Goal: Task Accomplishment & Management: Complete application form

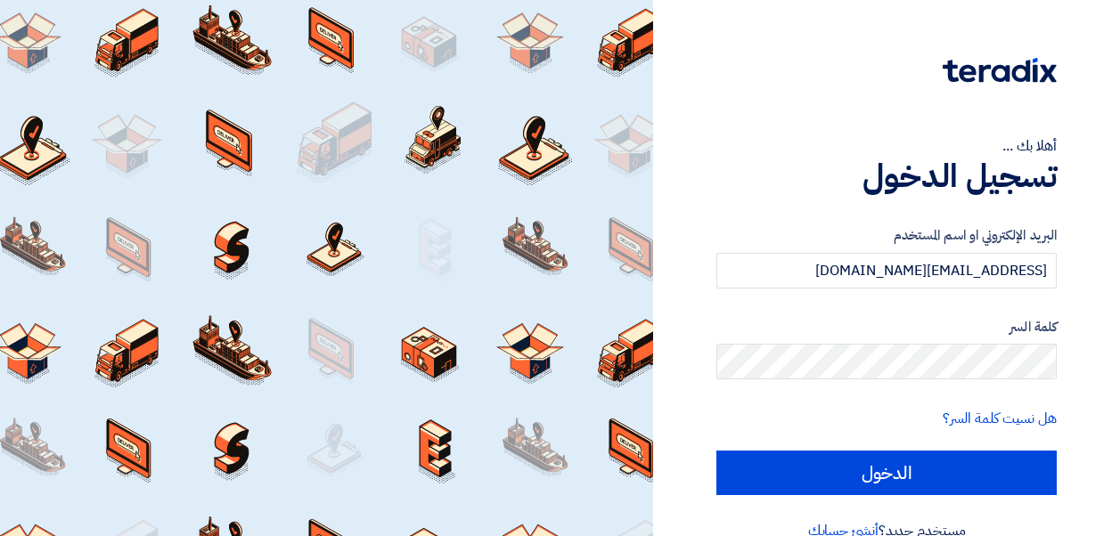
click at [852, 481] on input "الدخول" at bounding box center [886, 473] width 340 height 45
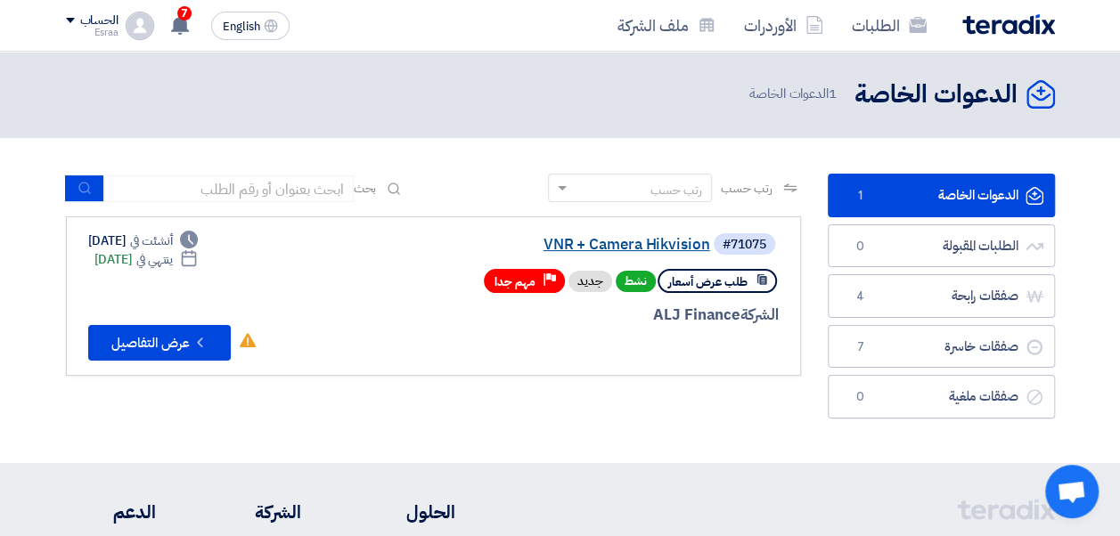
scroll to position [3, 0]
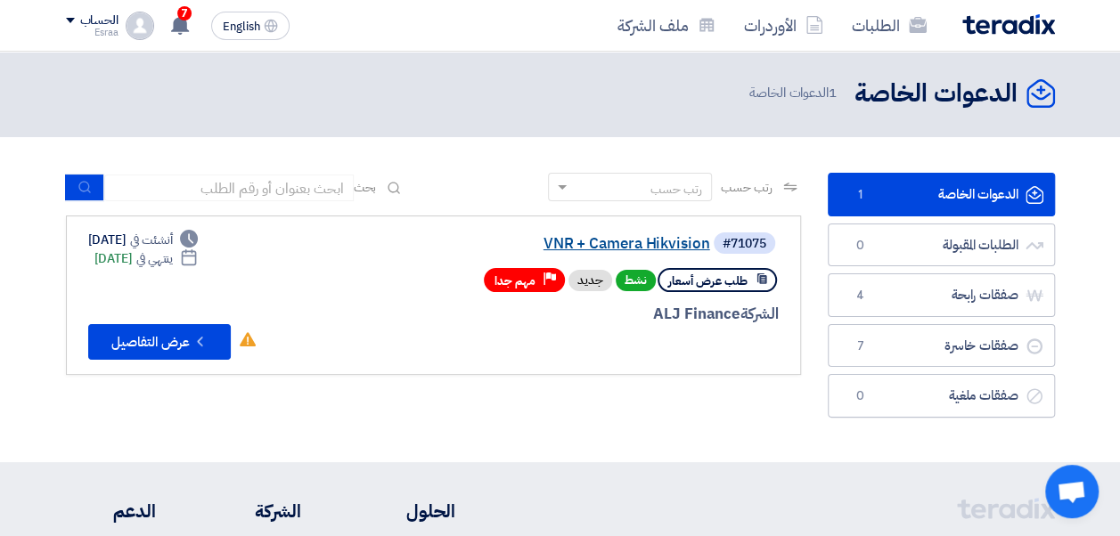
click at [615, 250] on link "VNR + Camera Hikvision" at bounding box center [532, 244] width 356 height 16
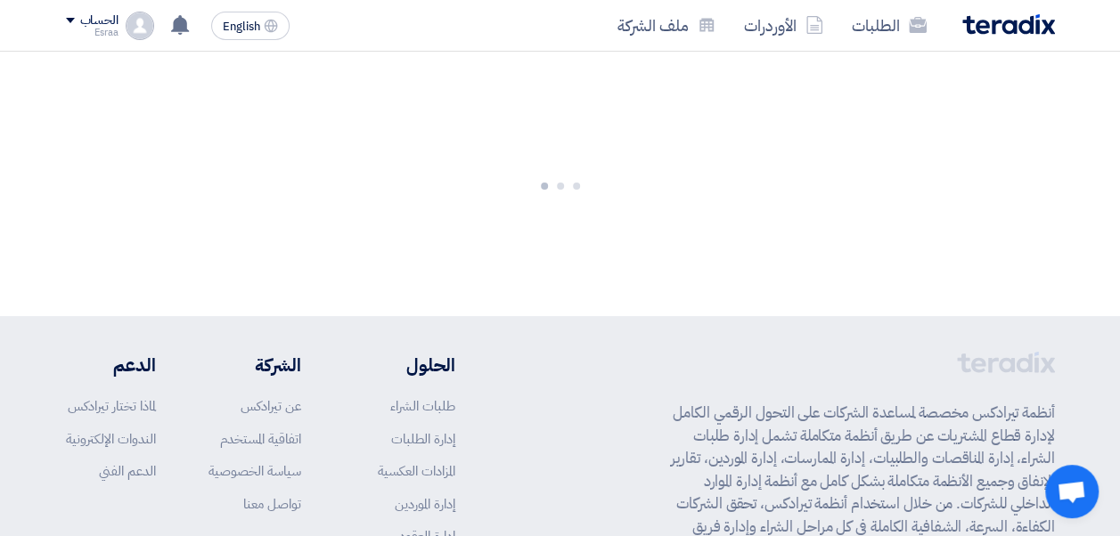
scroll to position [0, 0]
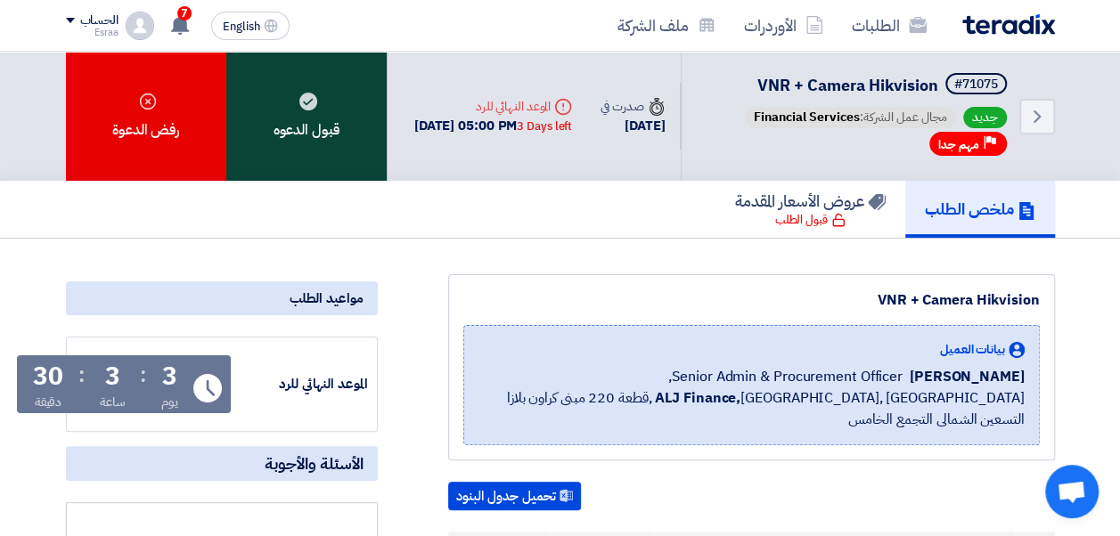
click at [335, 141] on div "قبول الدعوه" at bounding box center [306, 116] width 160 height 129
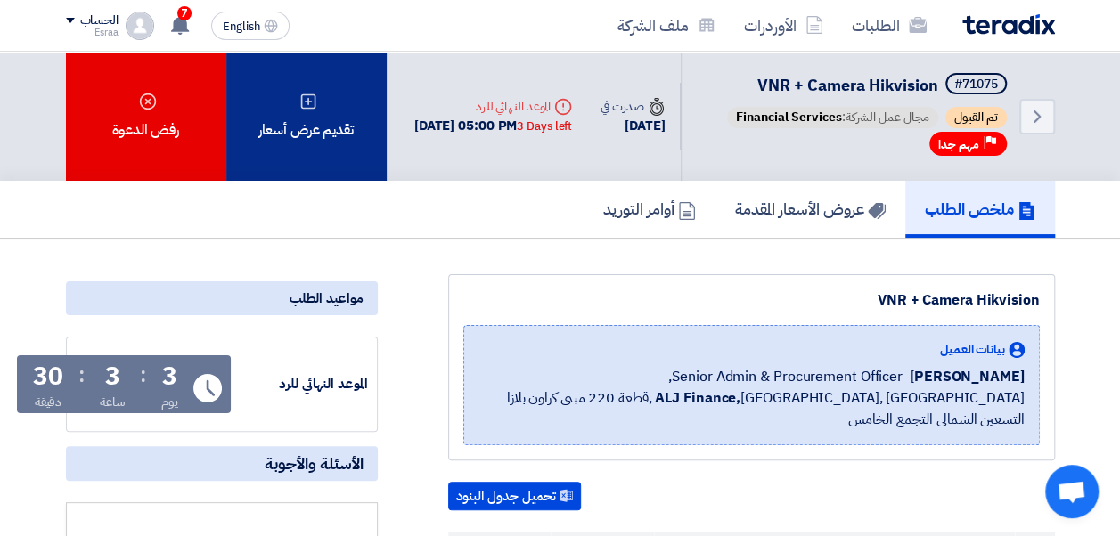
click at [314, 153] on div "تقديم عرض أسعار" at bounding box center [306, 116] width 160 height 129
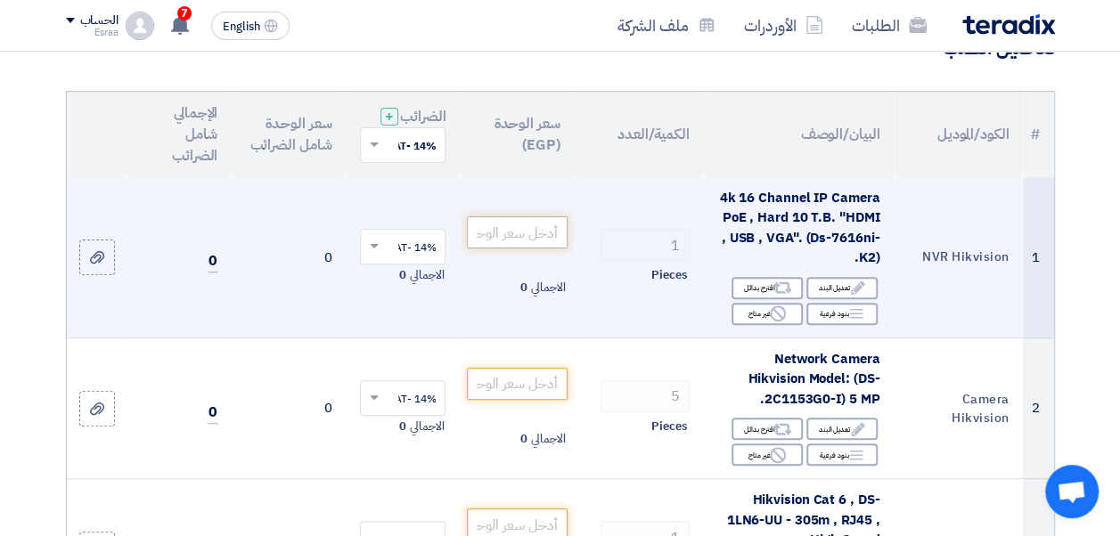
scroll to position [157, 0]
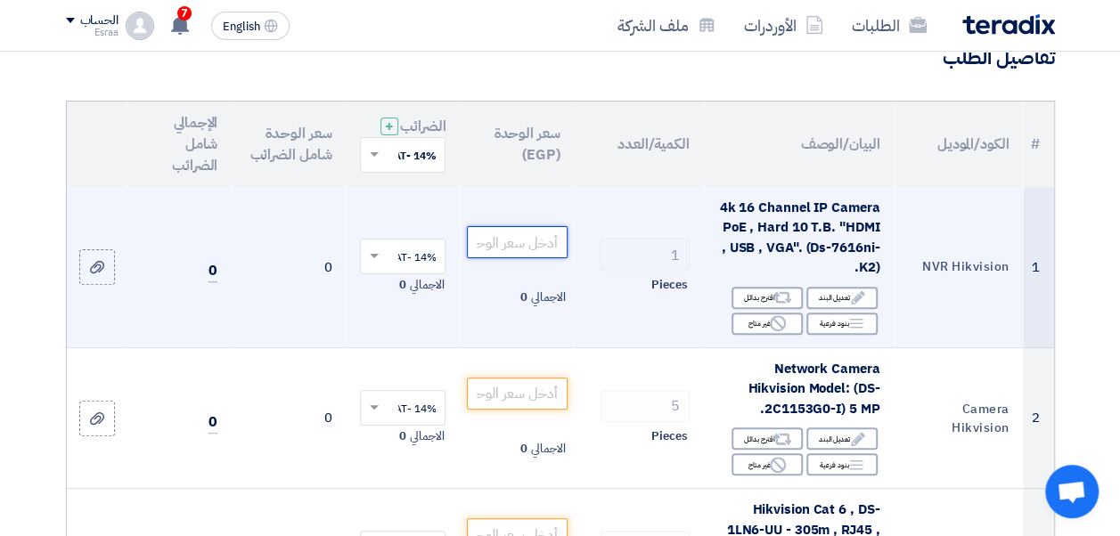
click at [499, 254] on input "number" at bounding box center [517, 242] width 100 height 32
paste input "5877.19"
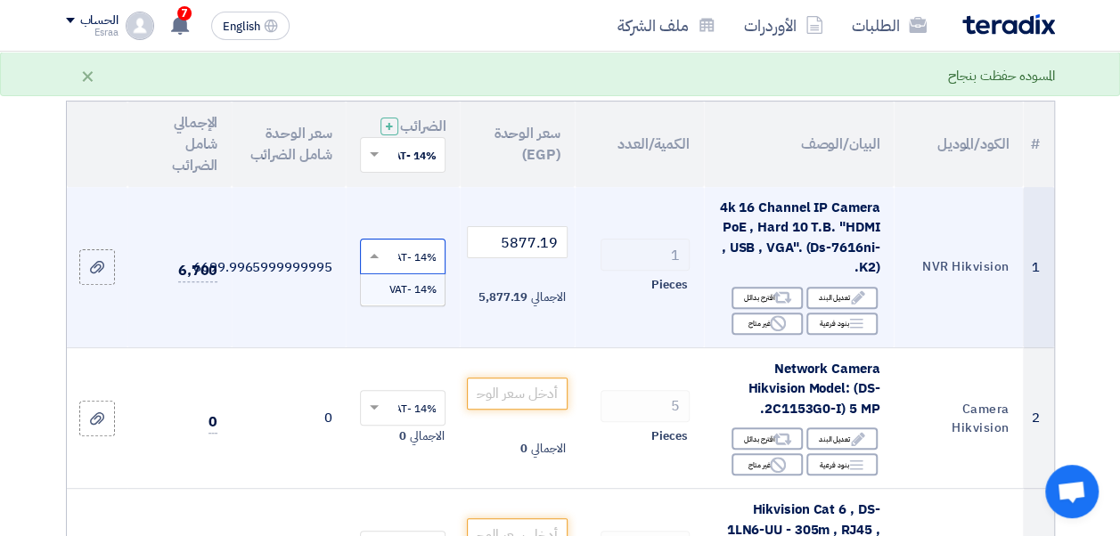
click at [381, 264] on span at bounding box center [372, 257] width 22 height 16
click at [326, 270] on td "6699.9965999999995" at bounding box center [289, 267] width 114 height 161
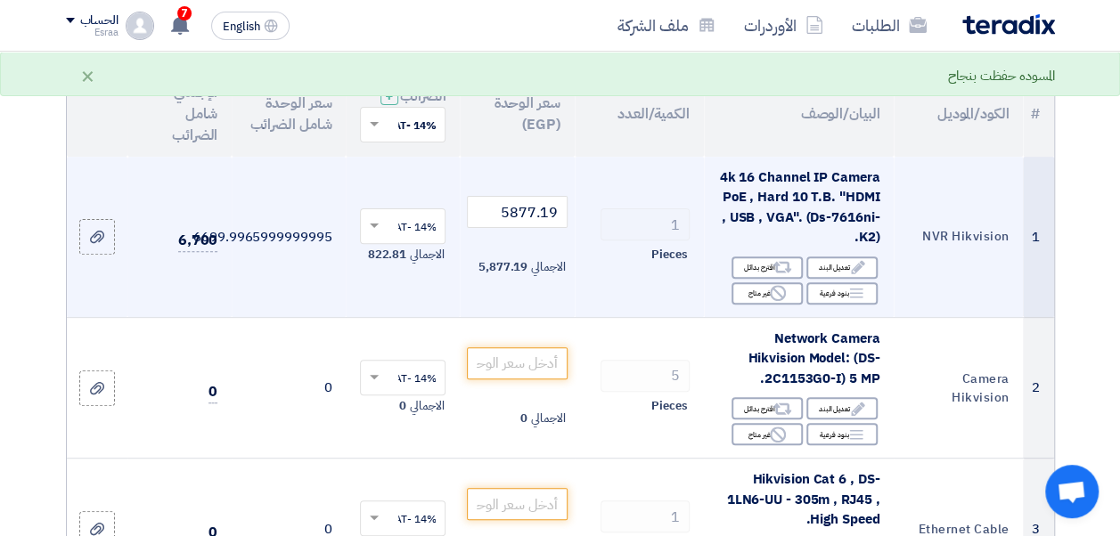
scroll to position [189, 0]
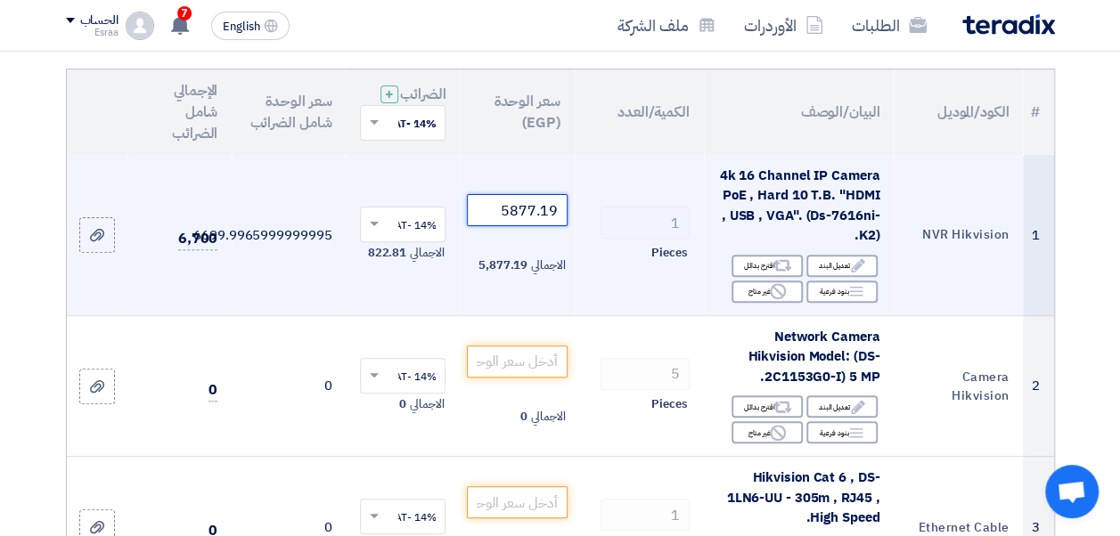
click at [559, 224] on input "5877.19" at bounding box center [517, 210] width 100 height 32
click at [554, 221] on input "5877.19" at bounding box center [517, 210] width 100 height 32
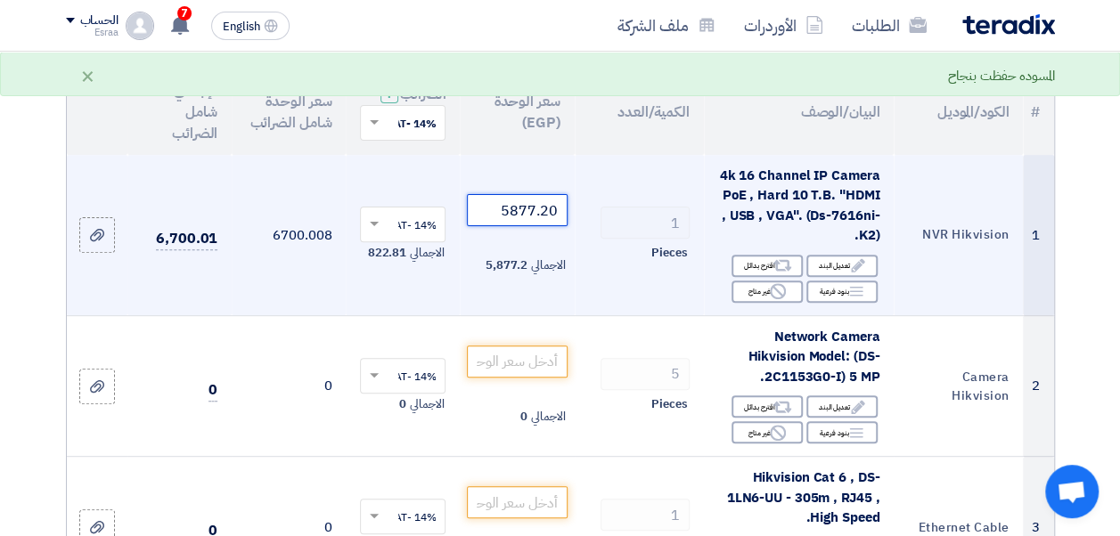
type input "5877.20"
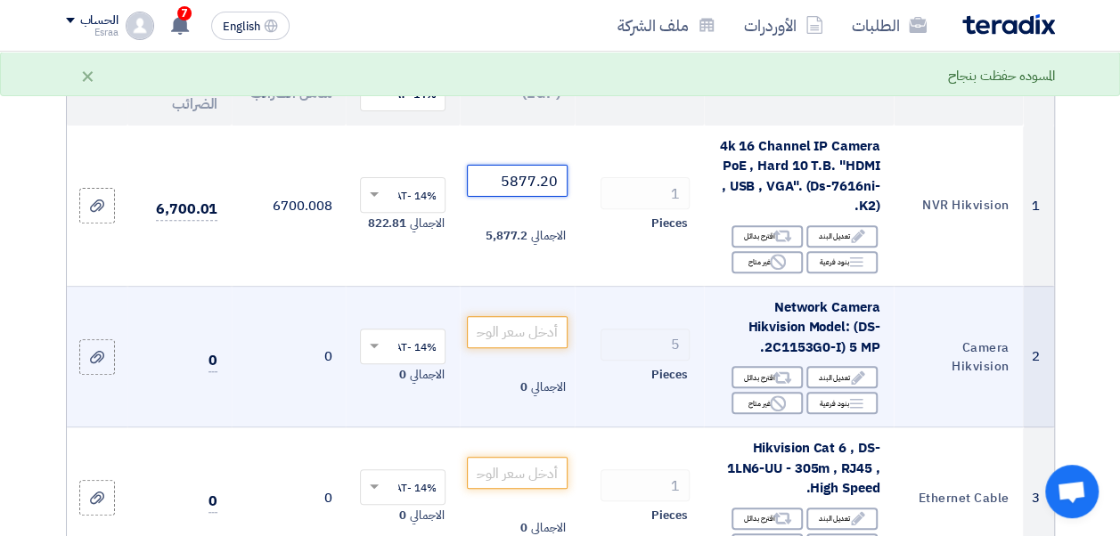
scroll to position [219, 0]
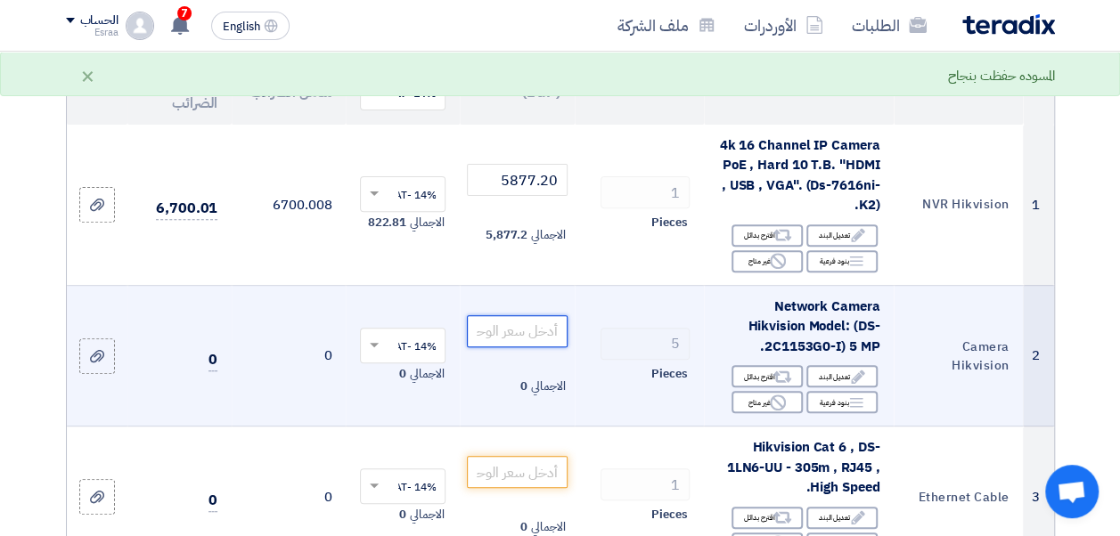
click at [526, 339] on input "number" at bounding box center [517, 331] width 100 height 32
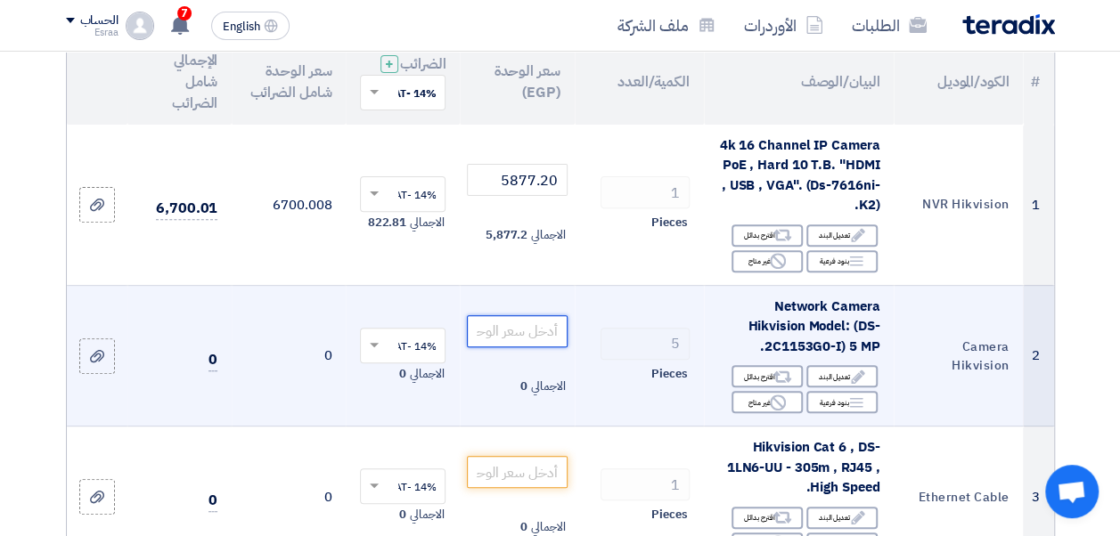
click at [526, 339] on input "number" at bounding box center [517, 331] width 100 height 32
paste input "2192.98"
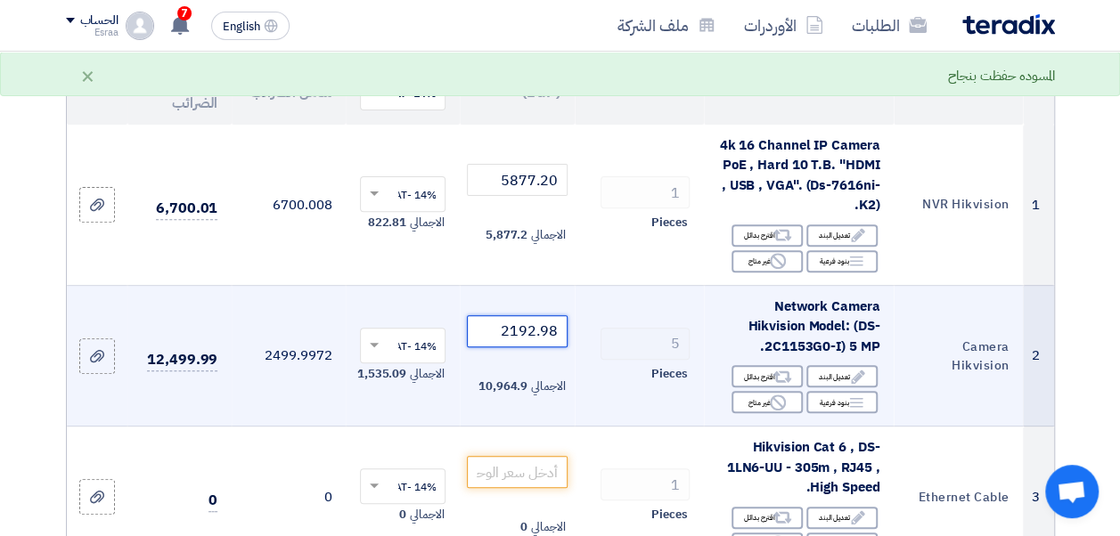
drag, startPoint x: 558, startPoint y: 343, endPoint x: 548, endPoint y: 343, distance: 9.8
click at [548, 343] on input "2192.98" at bounding box center [517, 331] width 100 height 32
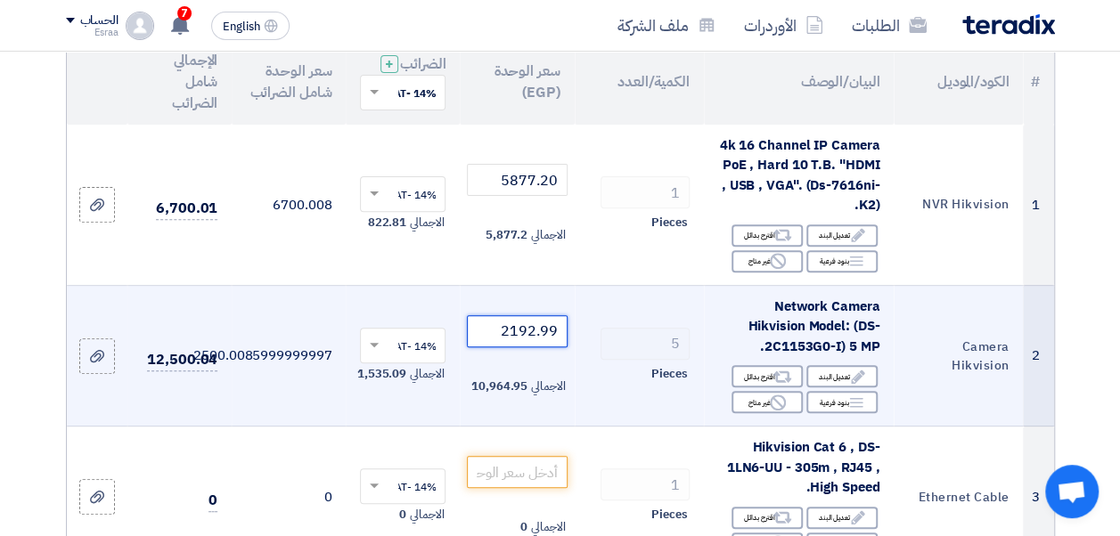
drag, startPoint x: 563, startPoint y: 343, endPoint x: 538, endPoint y: 341, distance: 25.0
click at [538, 341] on input "2192.99" at bounding box center [517, 331] width 100 height 32
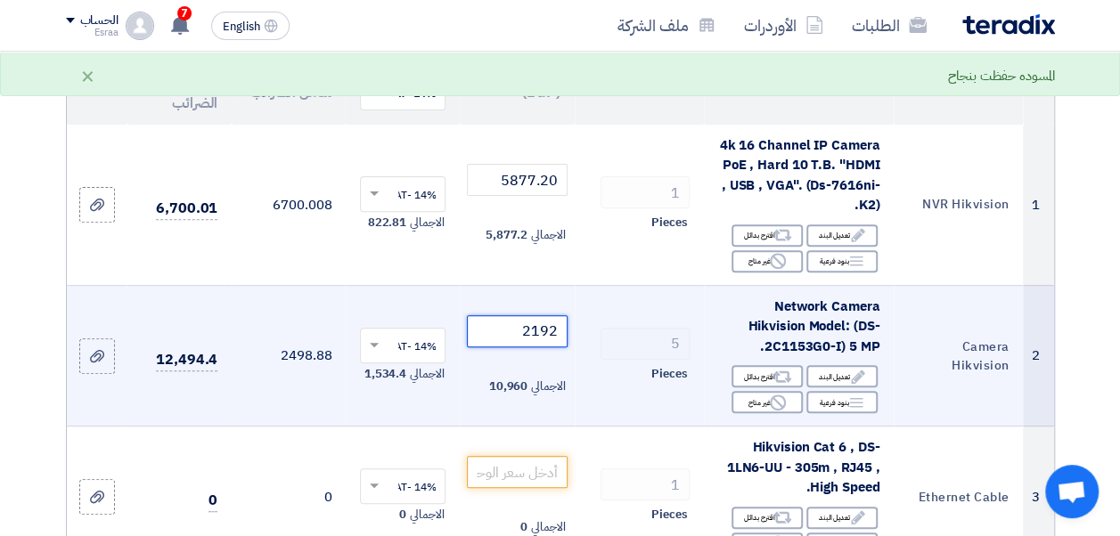
click at [556, 340] on input "2192" at bounding box center [517, 331] width 100 height 32
type input "2193"
click at [324, 412] on td "2500.02" at bounding box center [289, 356] width 114 height 142
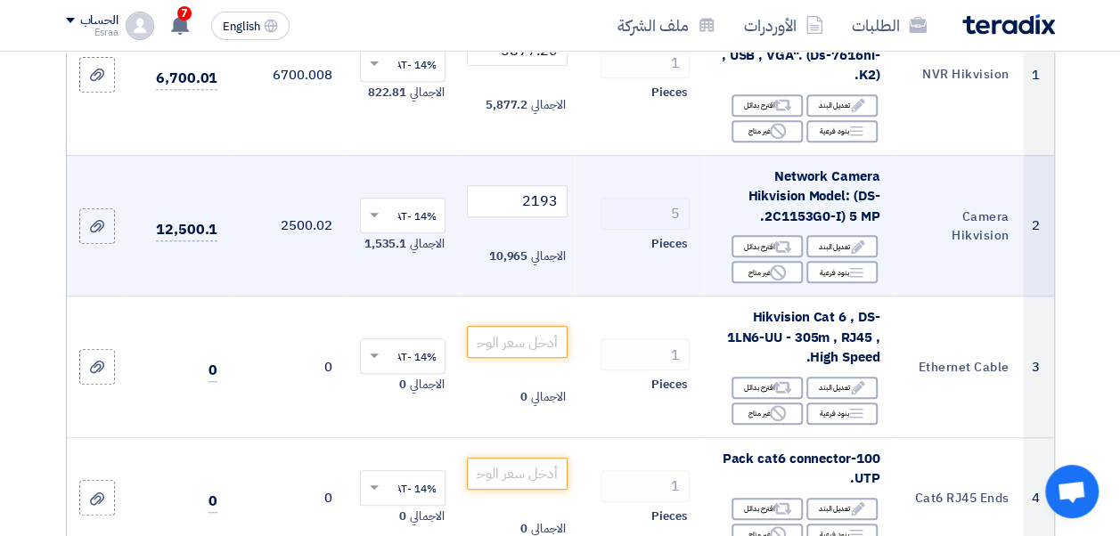
scroll to position [350, 0]
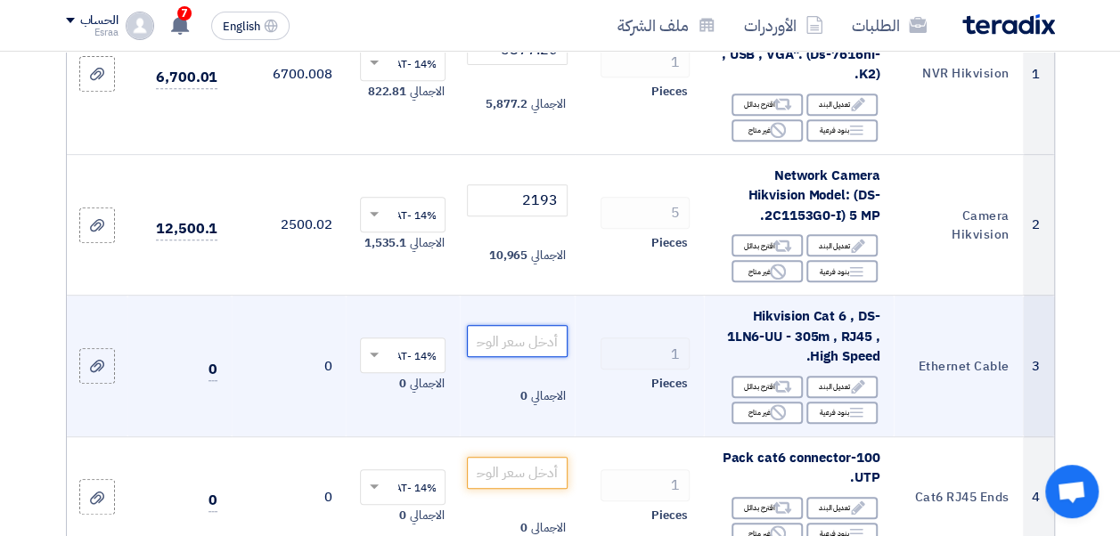
click at [524, 349] on input "number" at bounding box center [517, 341] width 100 height 32
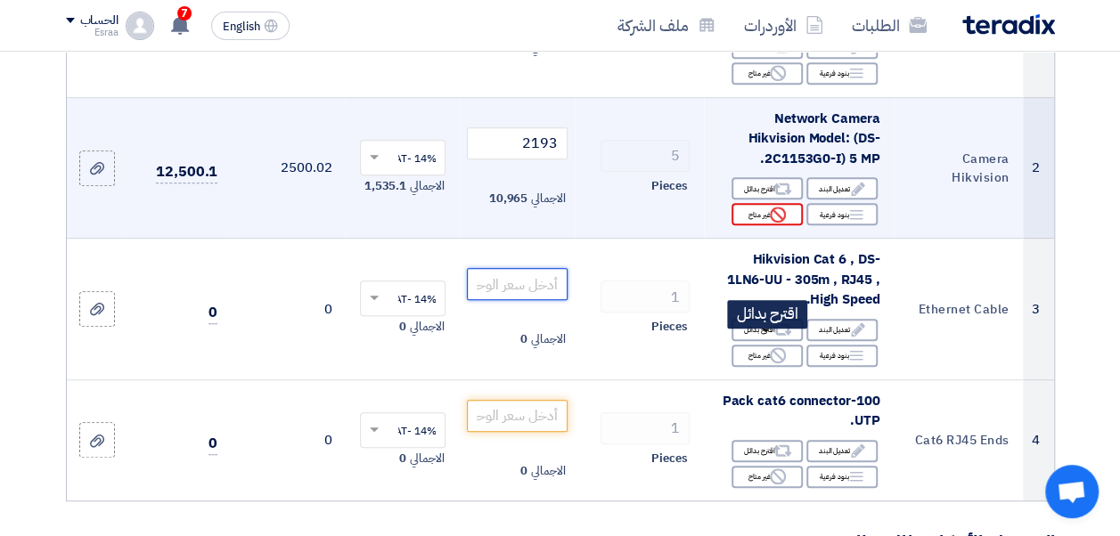
scroll to position [406, 0]
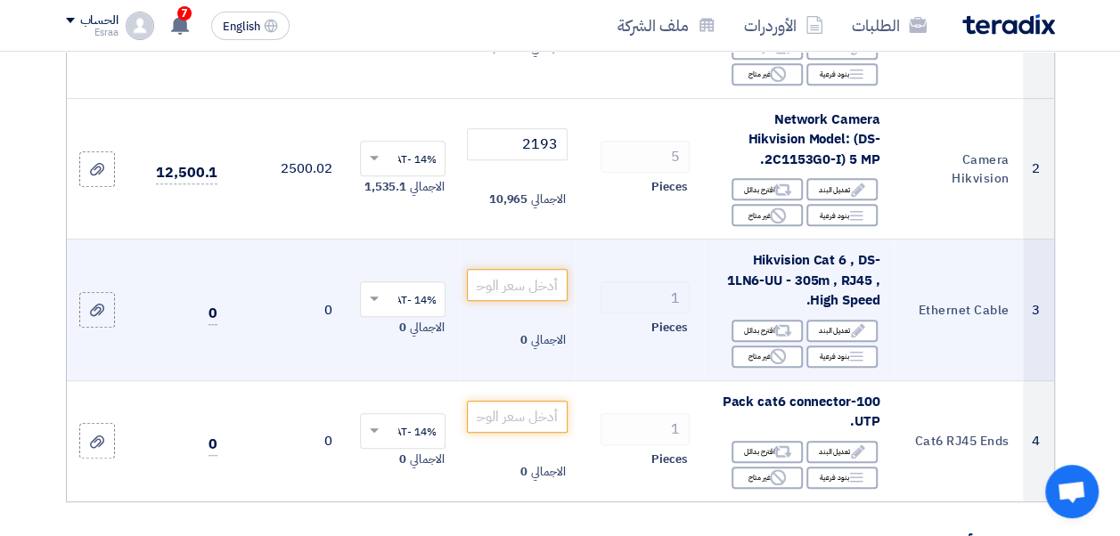
click at [820, 303] on span "Hikvision Cat 6 , DS-1LN6-UU - 305m , RJ45 , High Speed." at bounding box center [802, 280] width 153 height 60
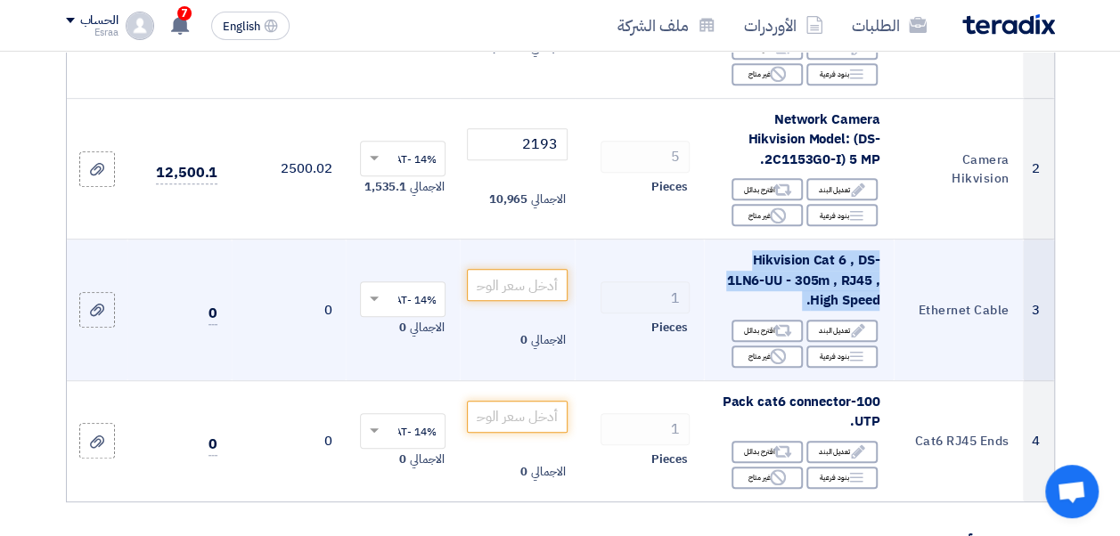
copy td "Hikvision Cat 6 , DS-1LN6-UU - 305m , RJ45 , High Speed."
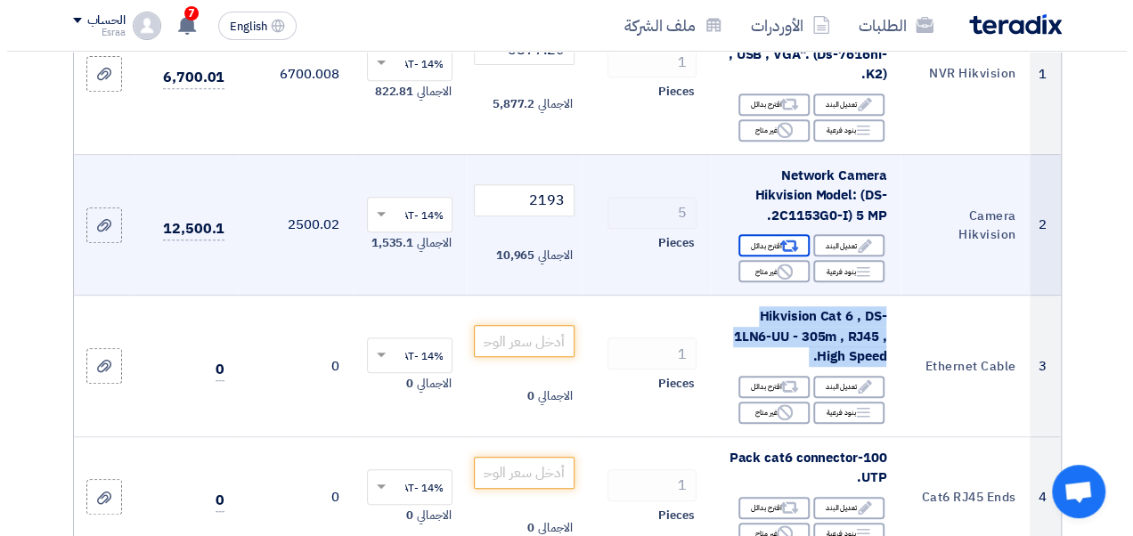
scroll to position [351, 0]
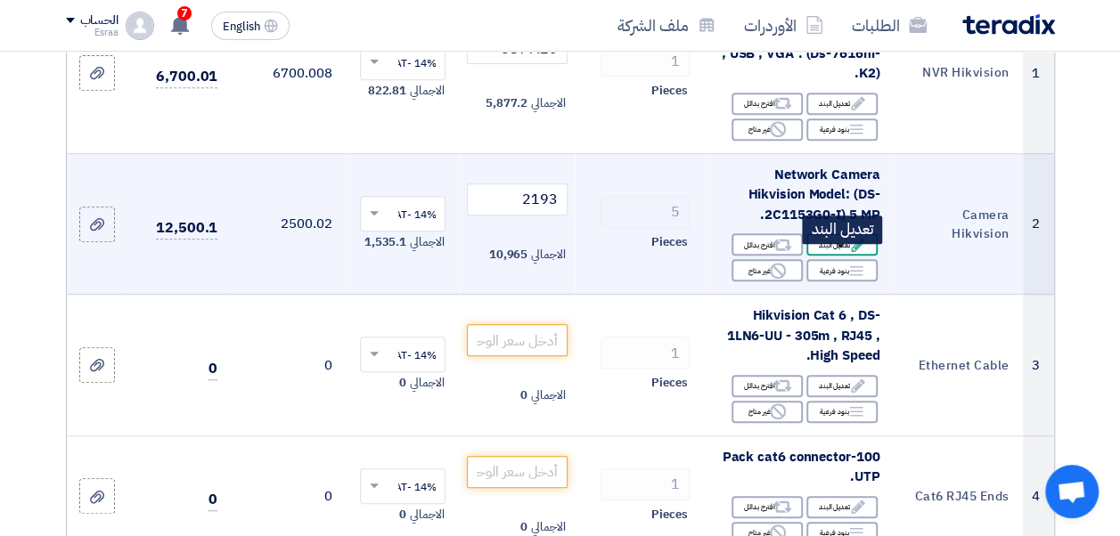
click at [850, 251] on icon "Edit" at bounding box center [858, 245] width 16 height 16
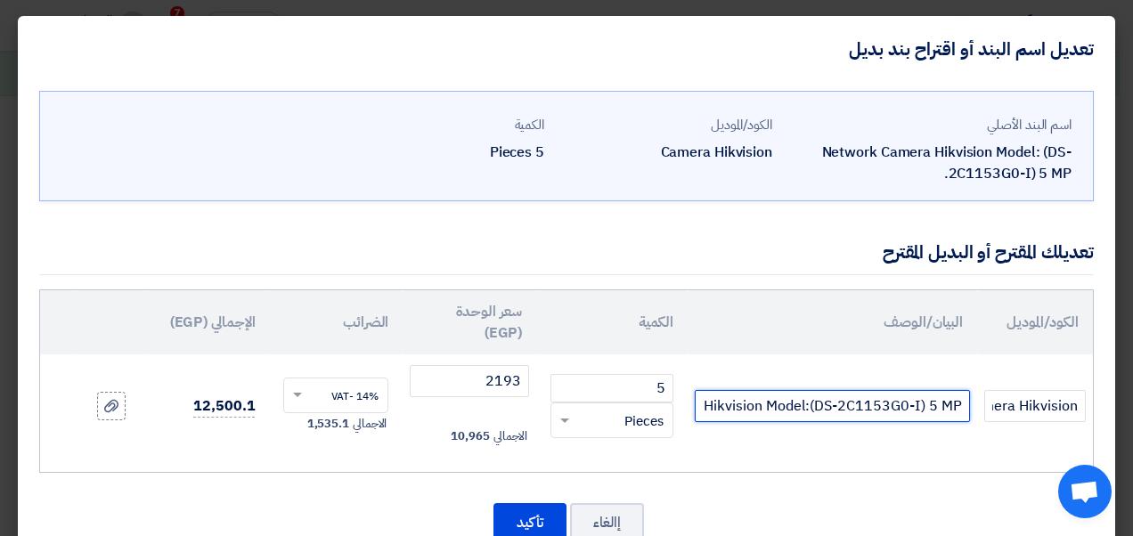
click at [767, 409] on input "Network Camera Hikvision Model:(DS-2C1153G0-I) 5 MP." at bounding box center [832, 406] width 275 height 32
paste input "DS-2CD1143G0-I4MP Fixed Dome Network Camera"
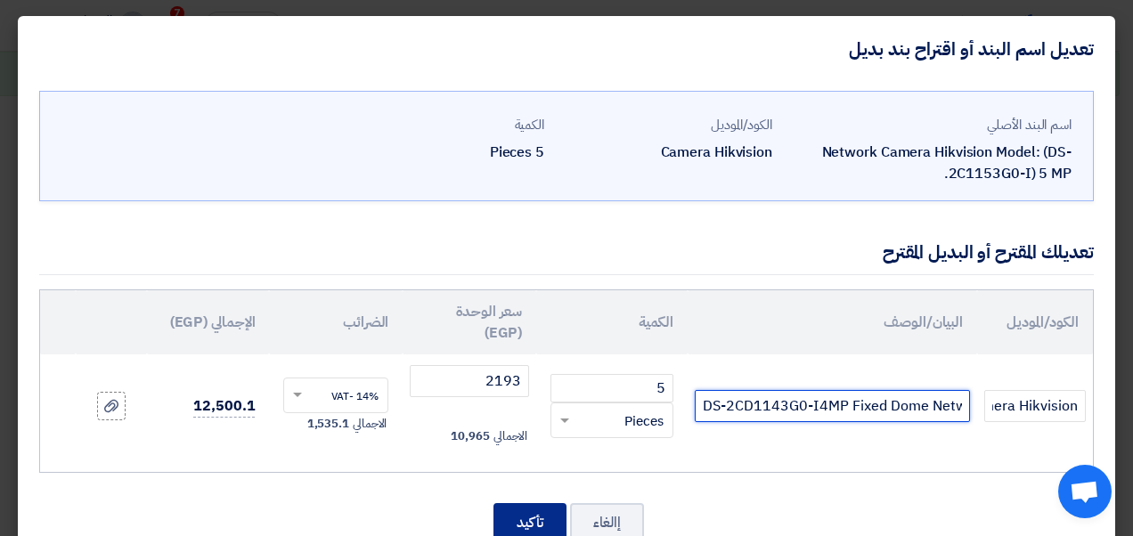
type input "DS-2CD1143G0-I4MP Fixed Dome Network Camera"
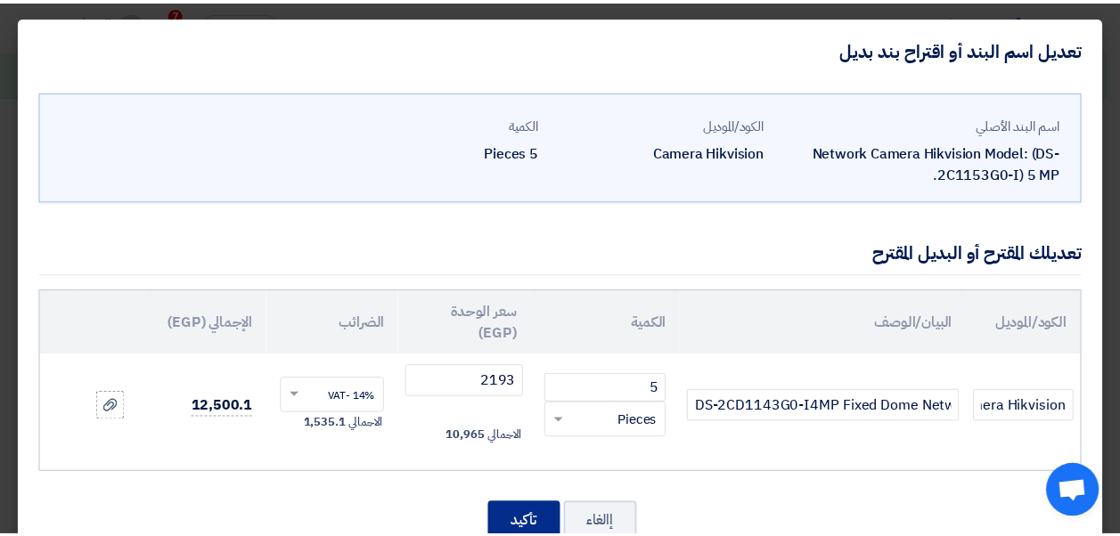
scroll to position [0, 0]
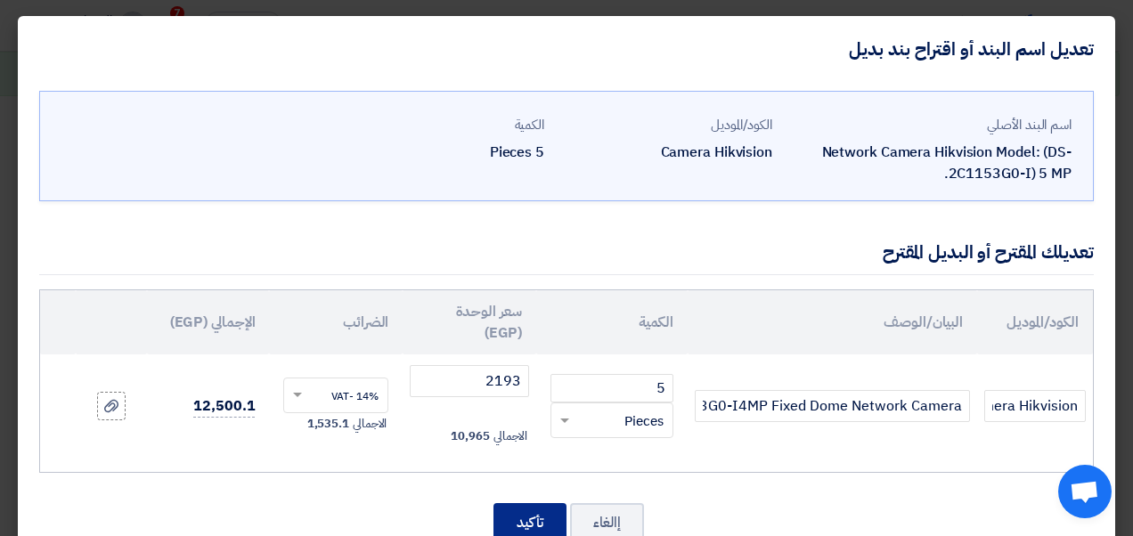
click at [534, 520] on button "تأكيد" at bounding box center [530, 522] width 73 height 39
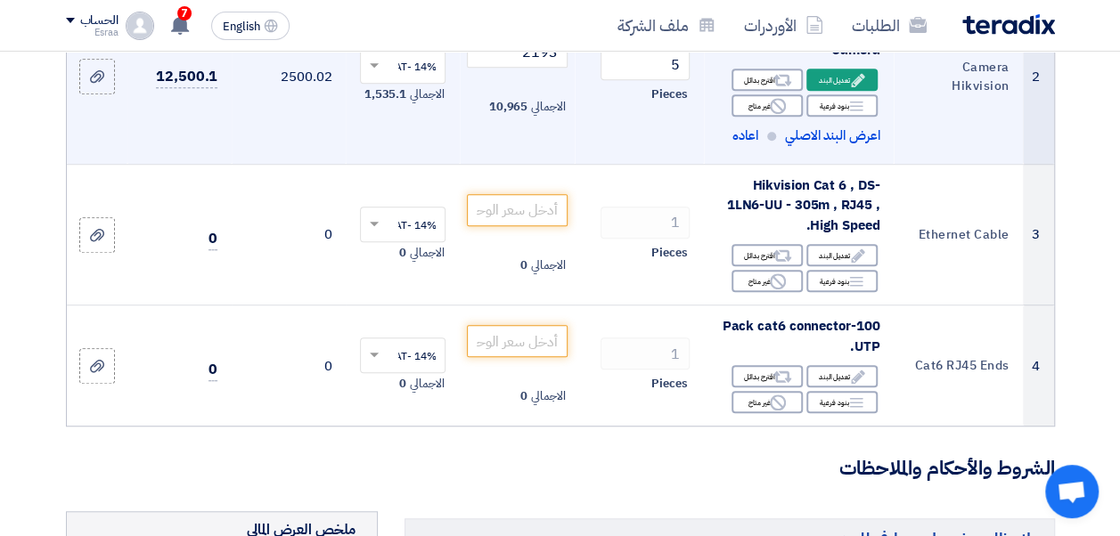
scroll to position [517, 0]
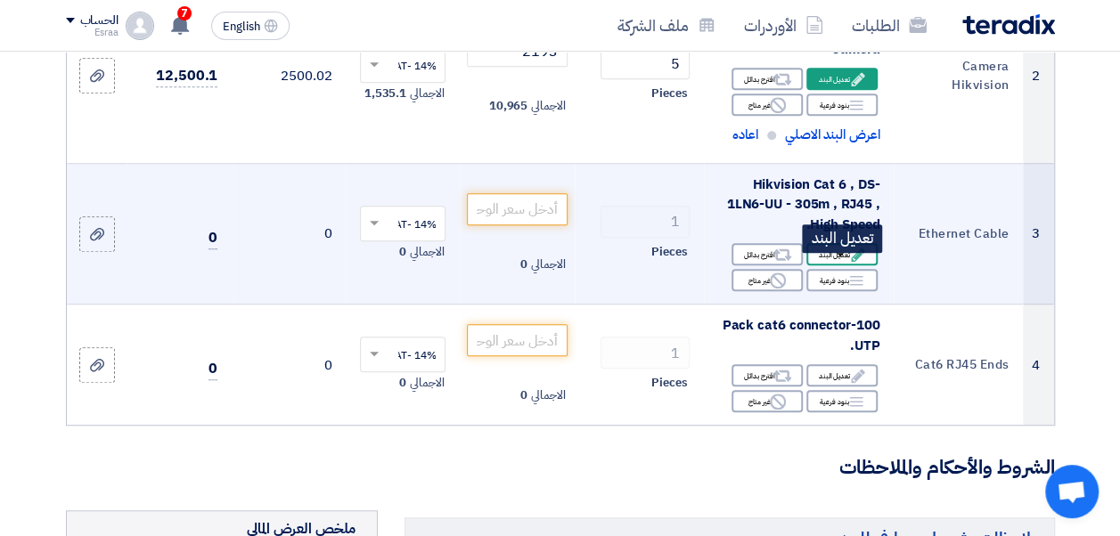
click at [833, 265] on div "Edit تعديل البند" at bounding box center [841, 254] width 71 height 22
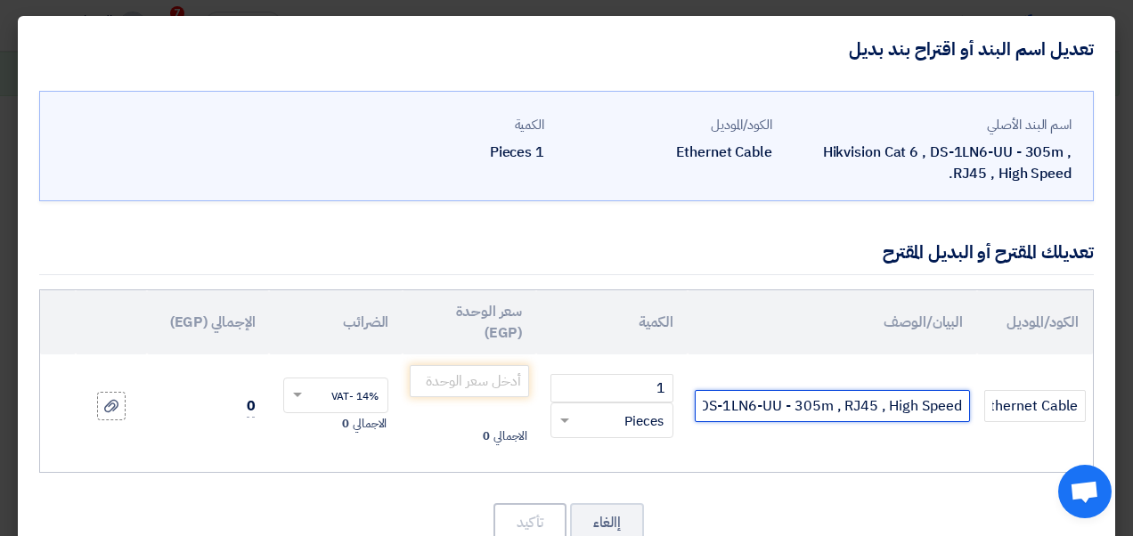
drag, startPoint x: 783, startPoint y: 402, endPoint x: 726, endPoint y: 399, distance: 57.1
click at [726, 399] on input "Hikvision Cat 6 , DS-1LN6-UU - 305m , RJ45 , High Speed." at bounding box center [832, 406] width 275 height 32
paste input "USL5"
type input "Hikvision Cat 6 , DS-1LN6USL5 - 305m , RJ45 , High Speed."
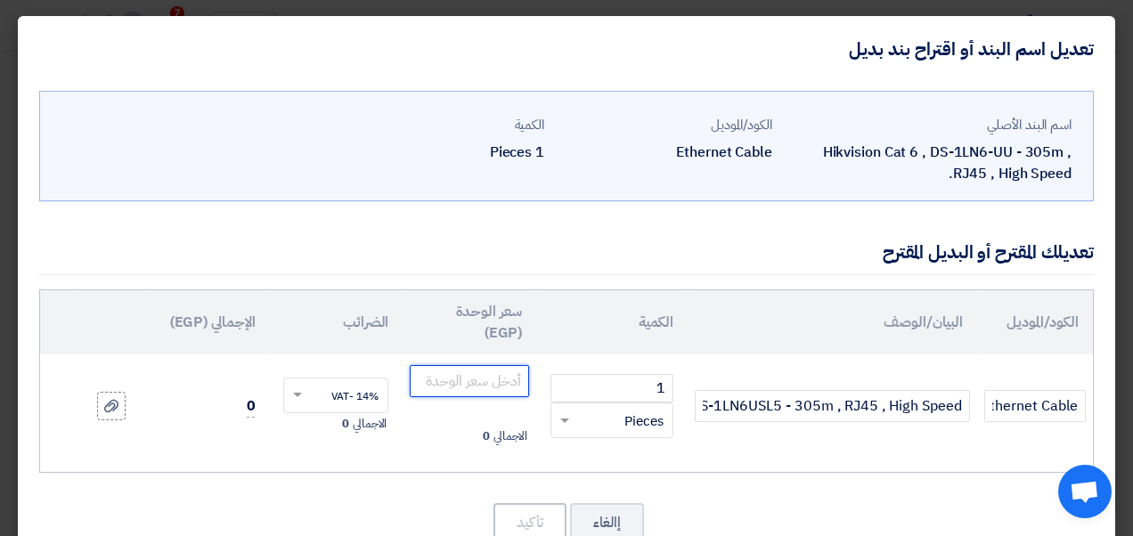
click at [483, 376] on input "number" at bounding box center [469, 381] width 119 height 32
paste input "5789.47"
type input "5789.47"
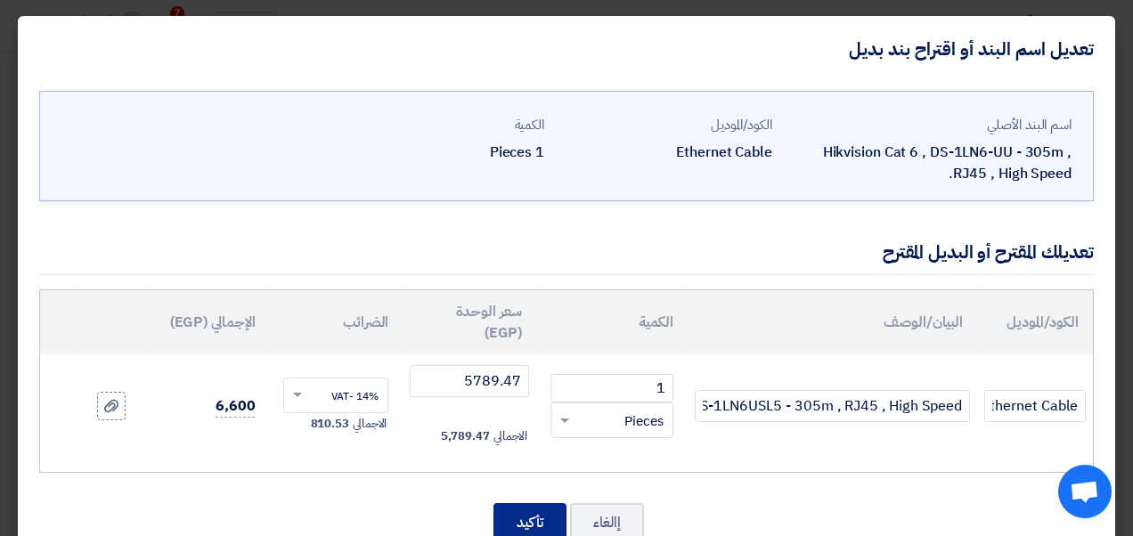
click at [535, 511] on button "تأكيد" at bounding box center [530, 522] width 73 height 39
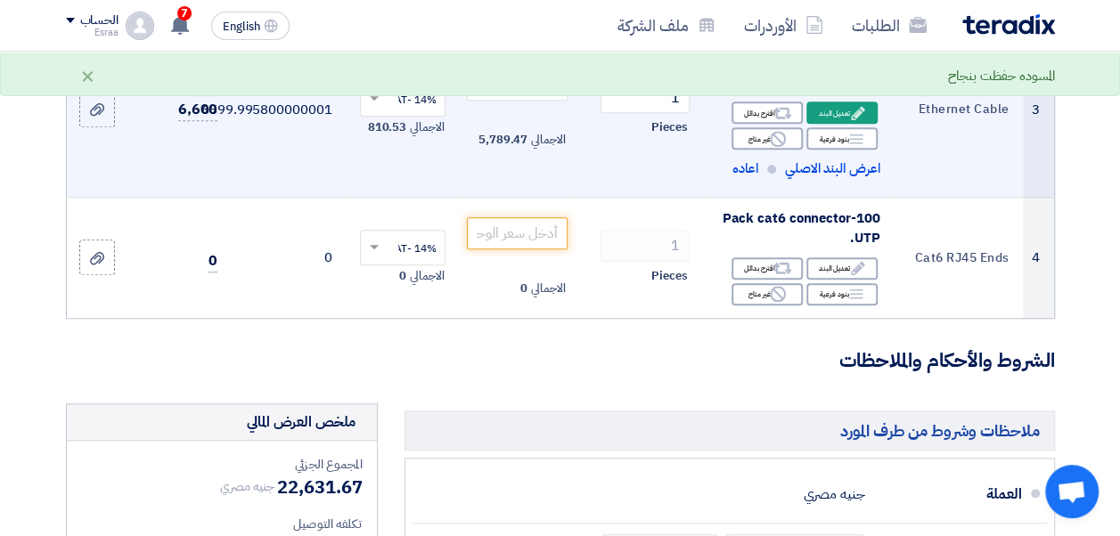
scroll to position [666, 0]
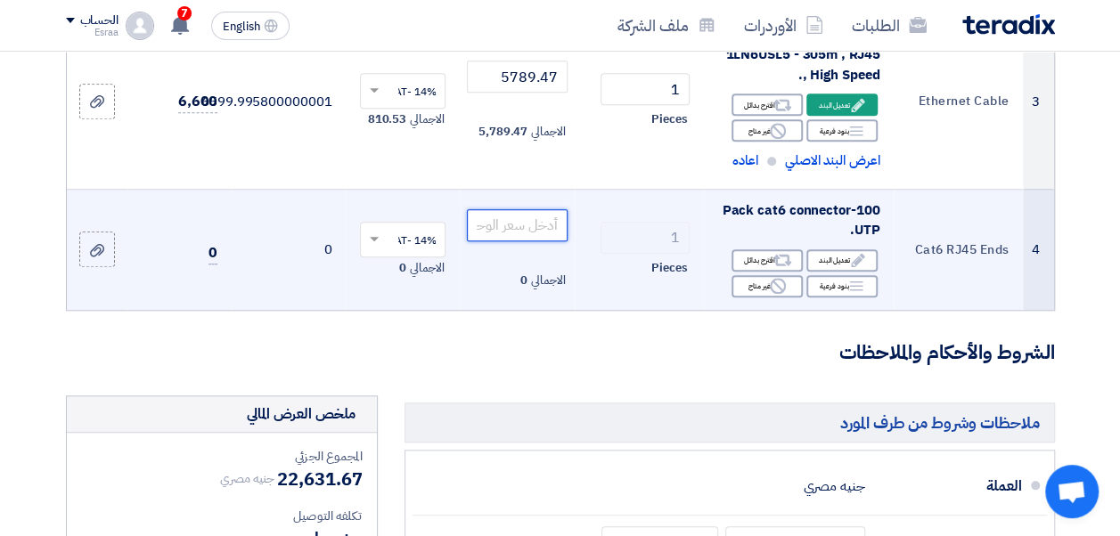
click at [518, 241] on input "number" at bounding box center [517, 225] width 100 height 32
paste input "701.75"
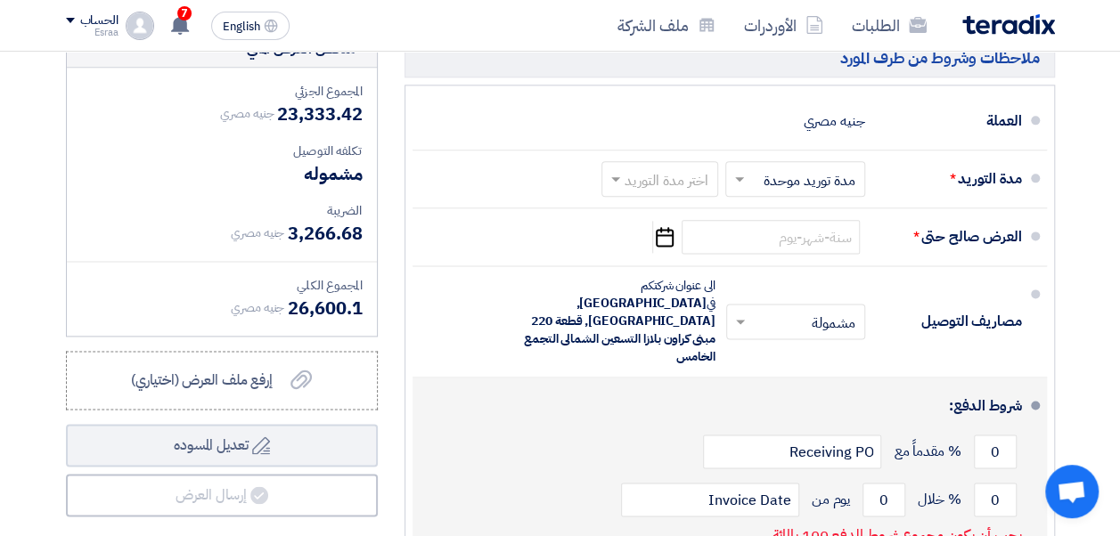
scroll to position [990, 0]
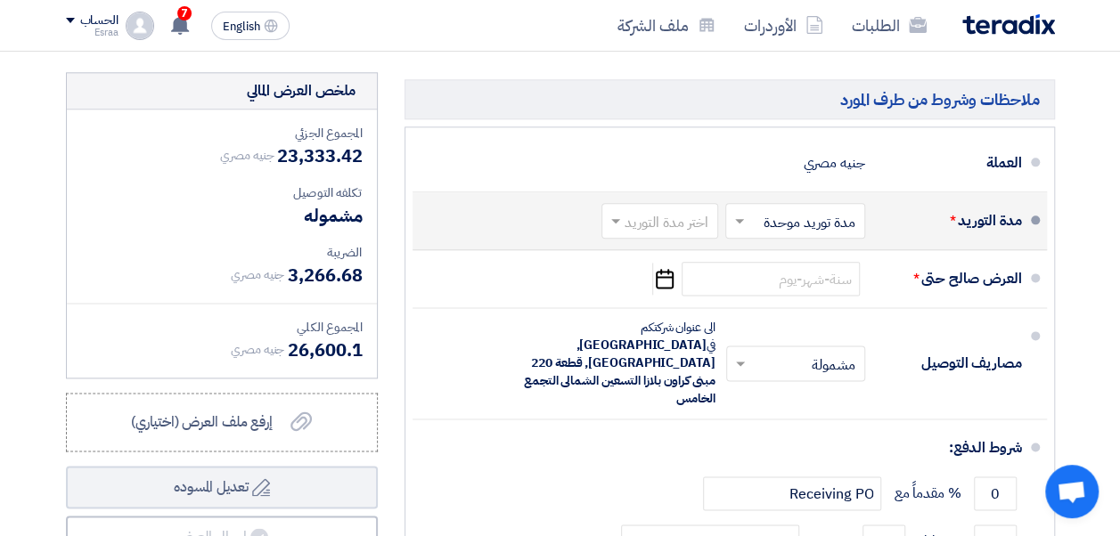
type input "701.75"
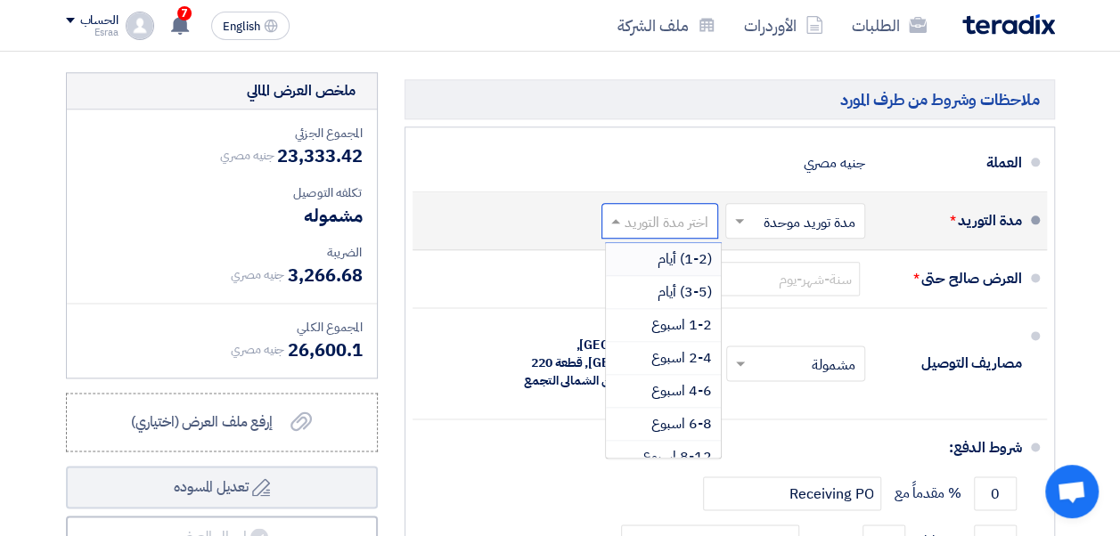
click at [679, 231] on input "text" at bounding box center [656, 223] width 108 height 26
click at [690, 298] on span "(3-5) أيام" at bounding box center [684, 292] width 54 height 21
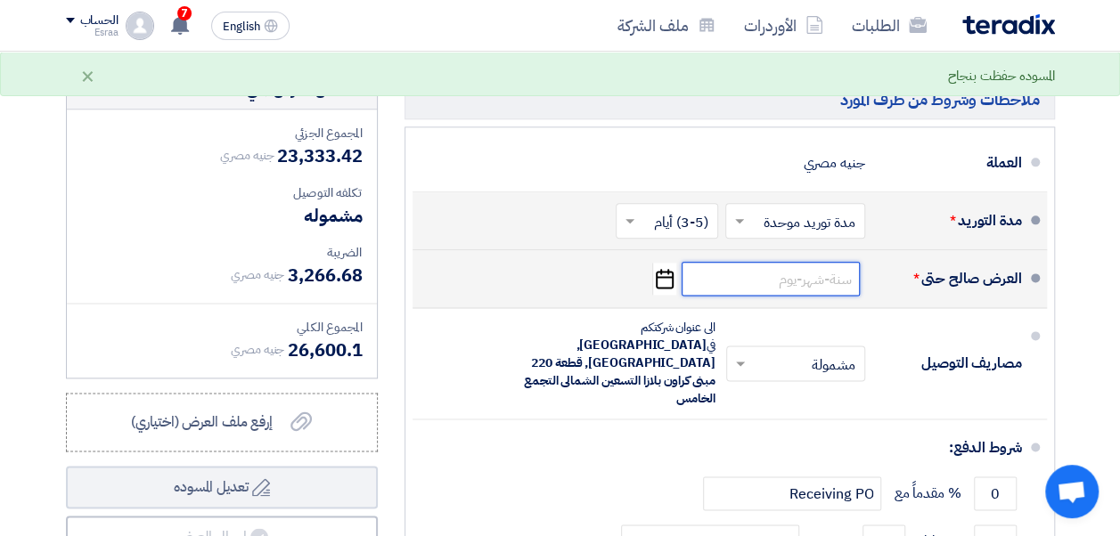
click at [763, 289] on input at bounding box center [771, 279] width 178 height 34
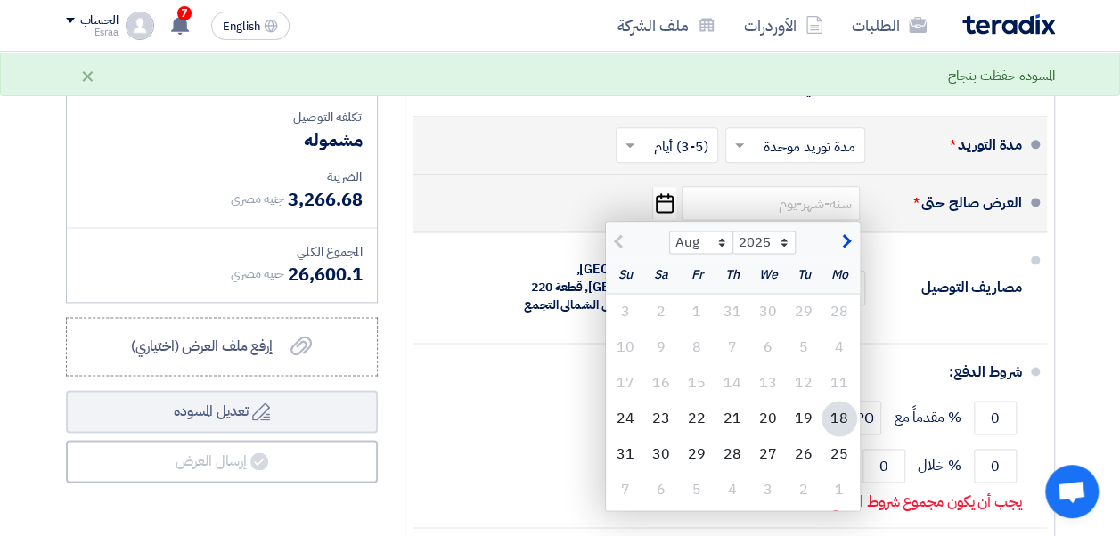
scroll to position [1066, 0]
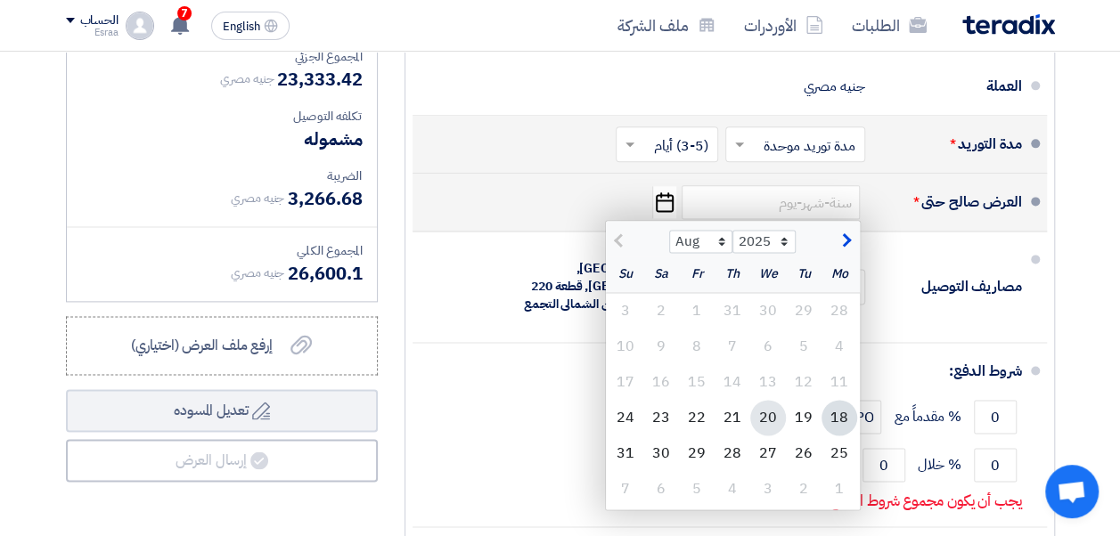
click at [770, 431] on div "20" at bounding box center [768, 418] width 36 height 36
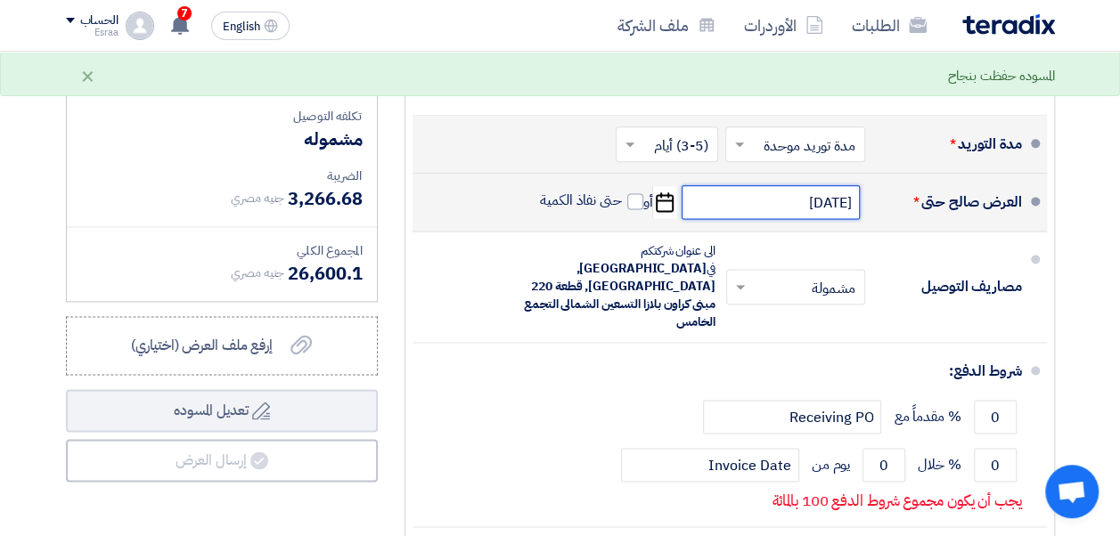
click at [727, 207] on input "[DATE]" at bounding box center [771, 202] width 178 height 34
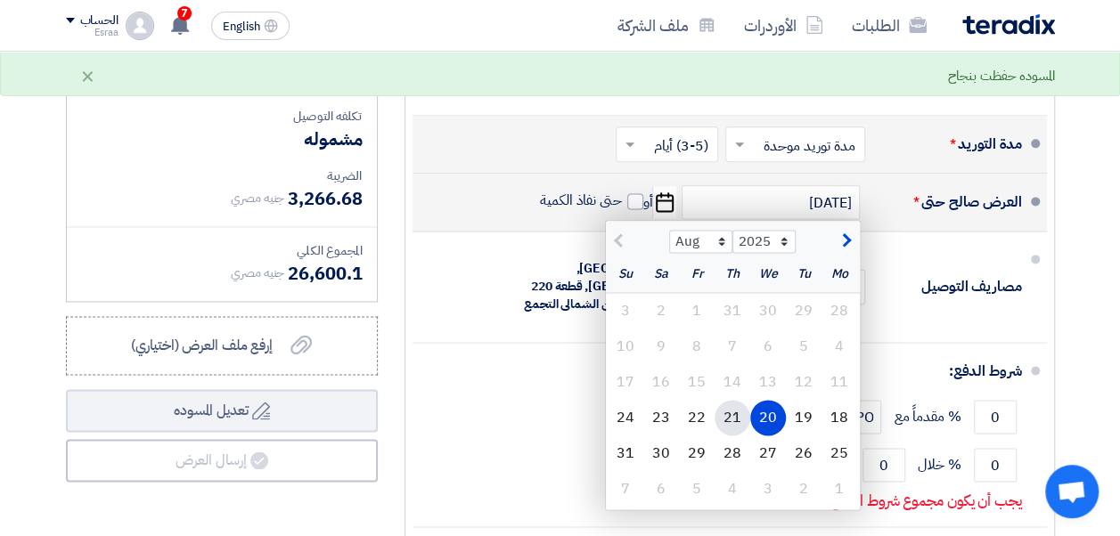
click at [736, 419] on div "21" at bounding box center [732, 418] width 36 height 36
type input "[DATE]"
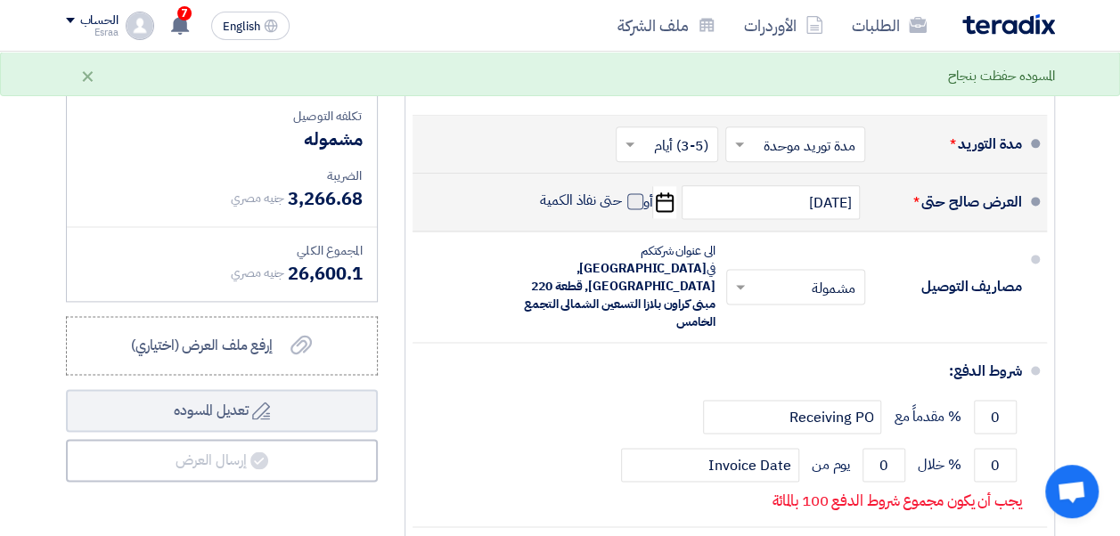
click at [629, 209] on span at bounding box center [635, 201] width 16 height 16
click at [622, 211] on input "حتى نفاذ الكمية" at bounding box center [579, 209] width 86 height 34
checkbox input "true"
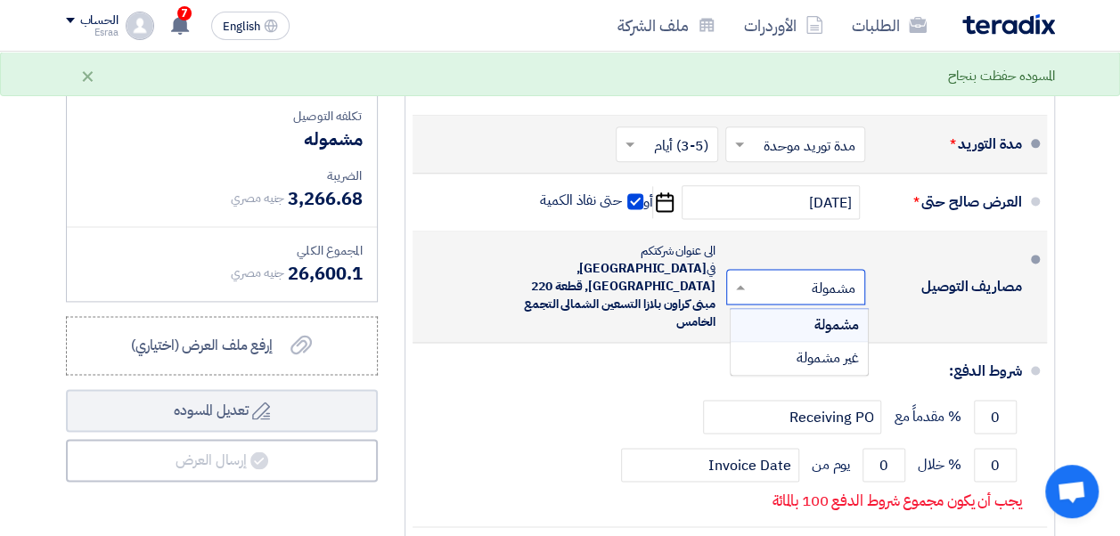
click at [768, 290] on input "text" at bounding box center [792, 289] width 130 height 26
click at [781, 333] on div "مشمولة" at bounding box center [799, 325] width 137 height 33
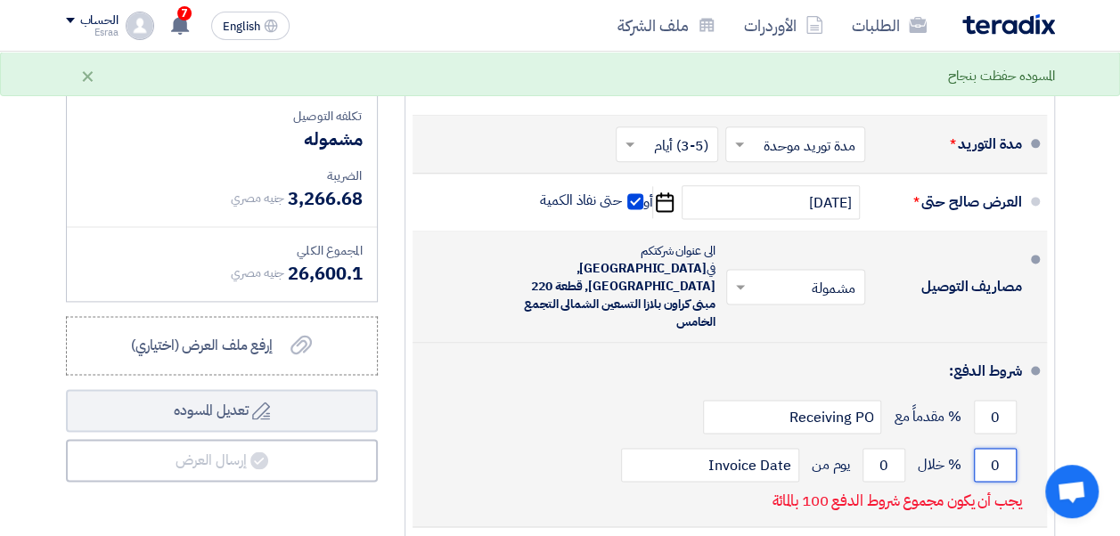
click at [996, 448] on input "0" at bounding box center [995, 465] width 43 height 34
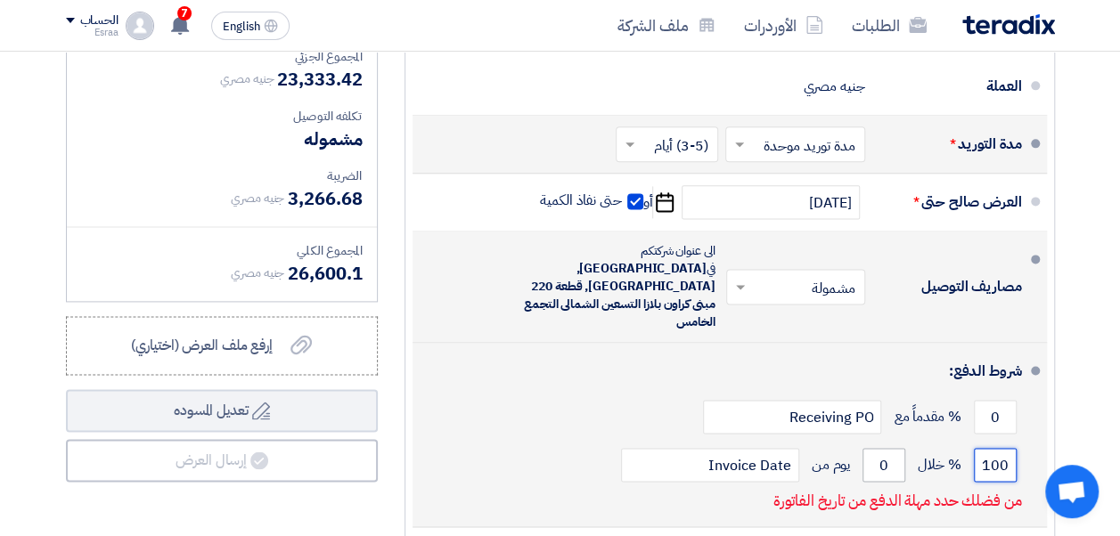
type input "100"
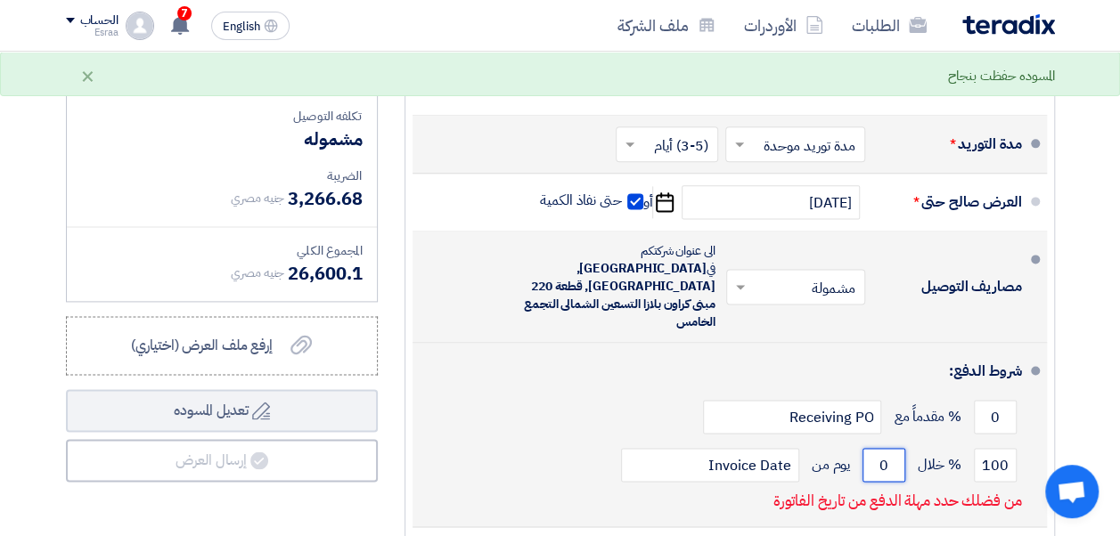
click at [879, 448] on input "0" at bounding box center [883, 465] width 43 height 34
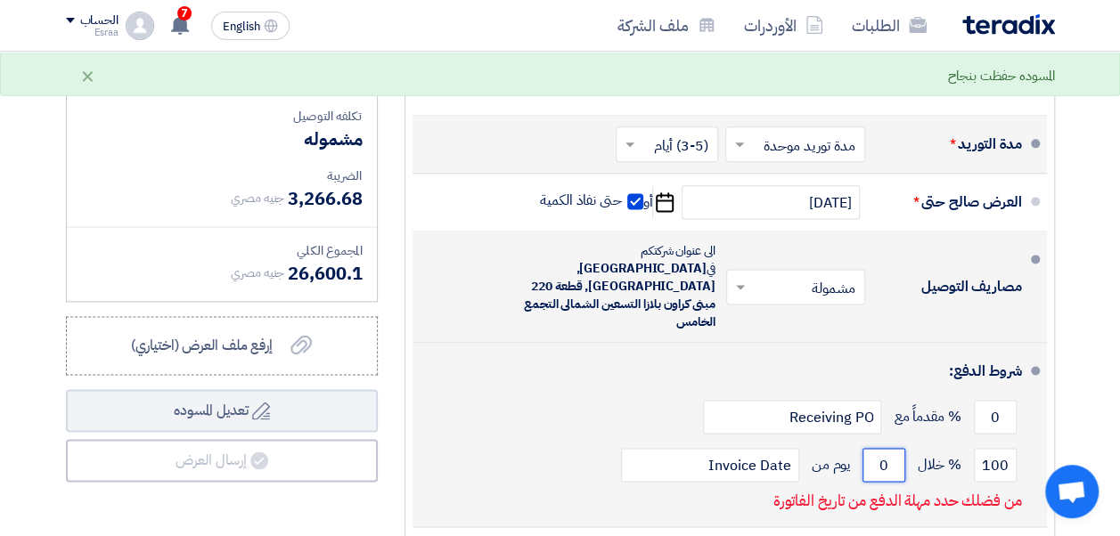
click at [879, 448] on input "0" at bounding box center [883, 465] width 43 height 34
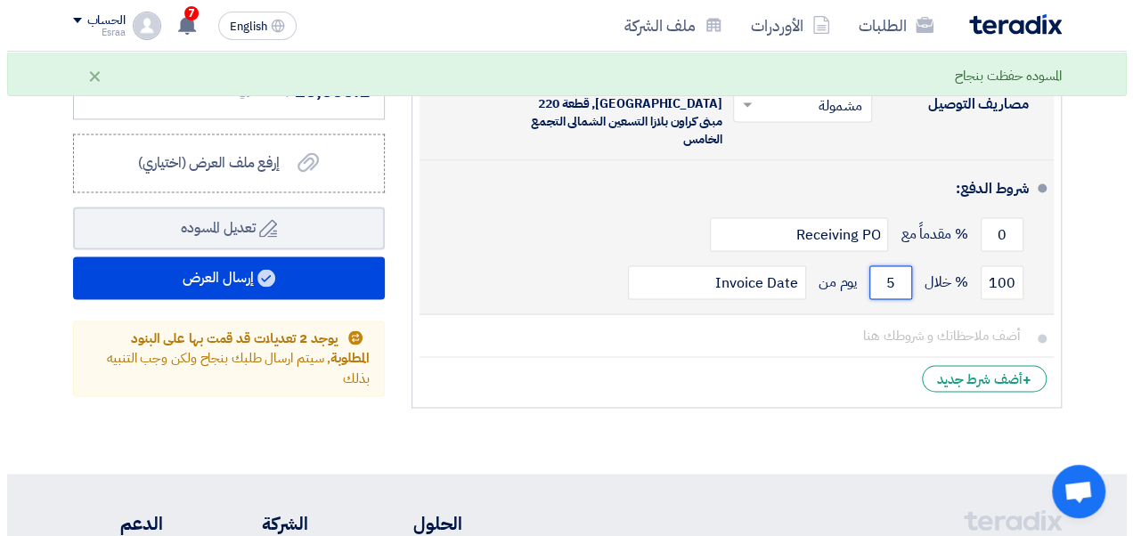
scroll to position [1252, 0]
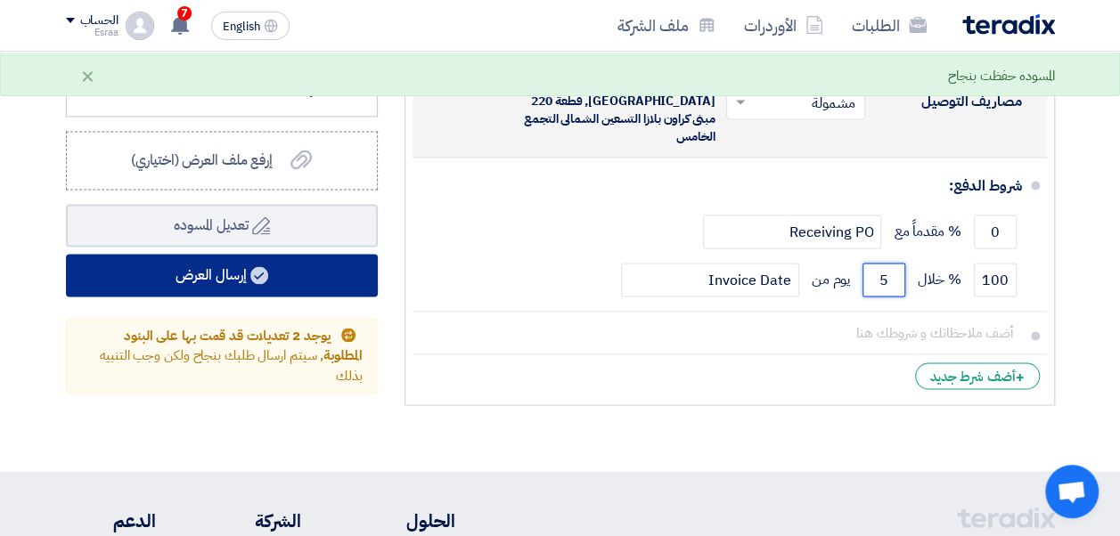
type input "5"
click at [348, 289] on button "إرسال العرض" at bounding box center [222, 275] width 312 height 43
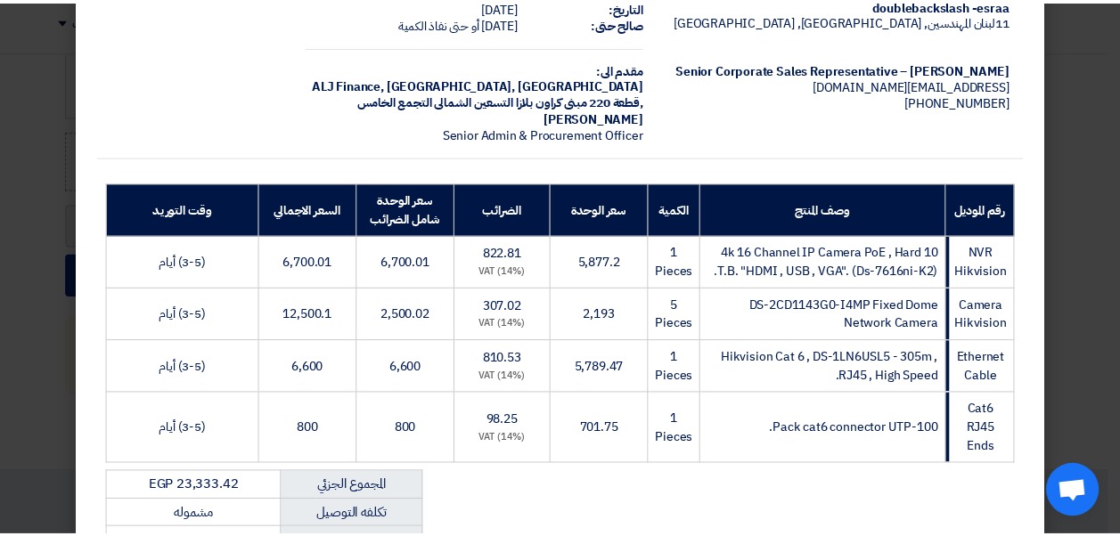
scroll to position [0, 0]
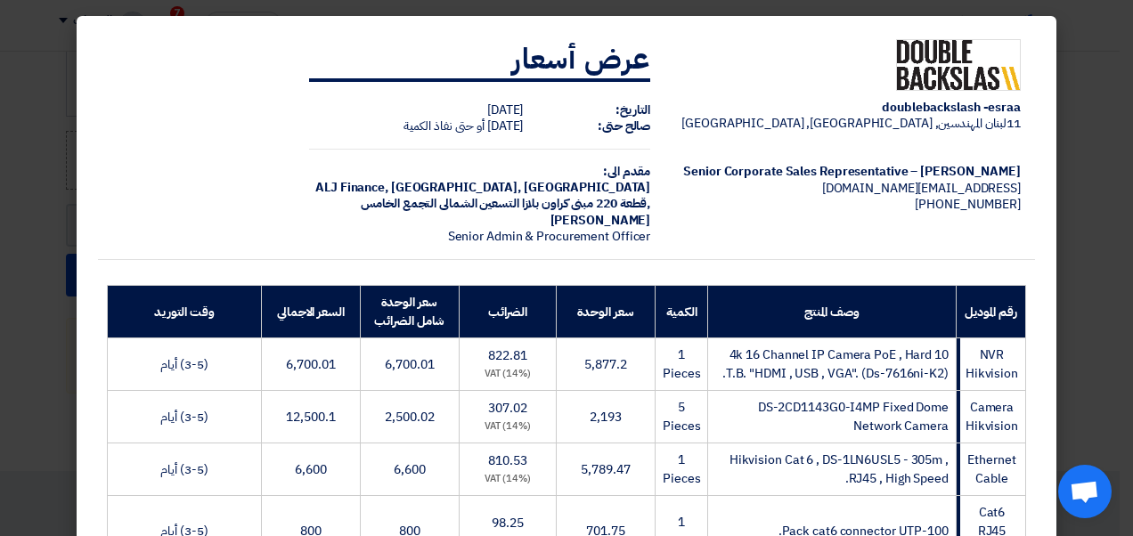
click at [1119, 59] on modal-container "doublebackslash -esraa 11لبنان المهندسين, [GEOGRAPHIC_DATA], [GEOGRAPHIC_DATA] …" at bounding box center [566, 268] width 1133 height 536
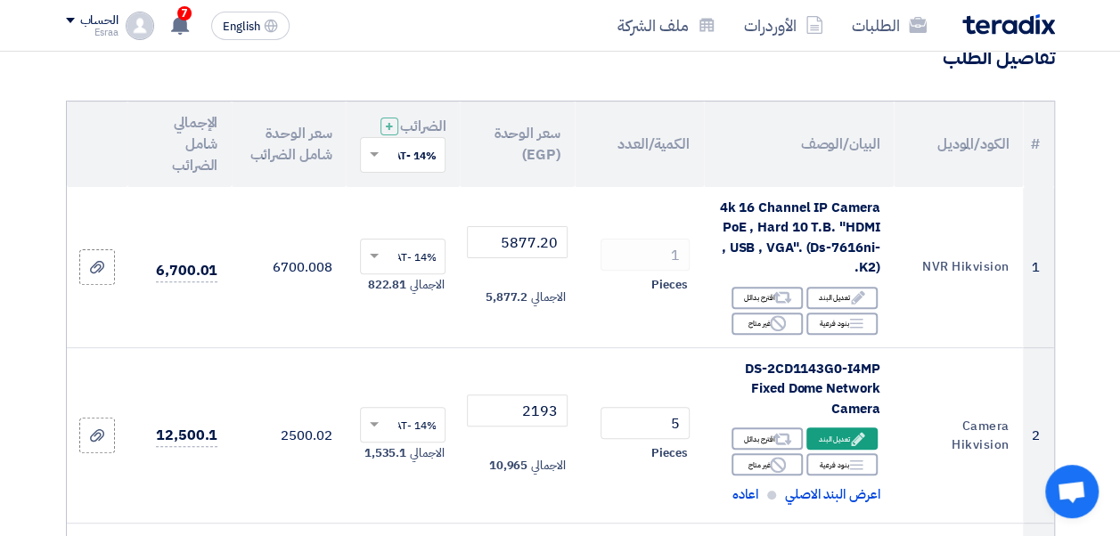
scroll to position [151, 0]
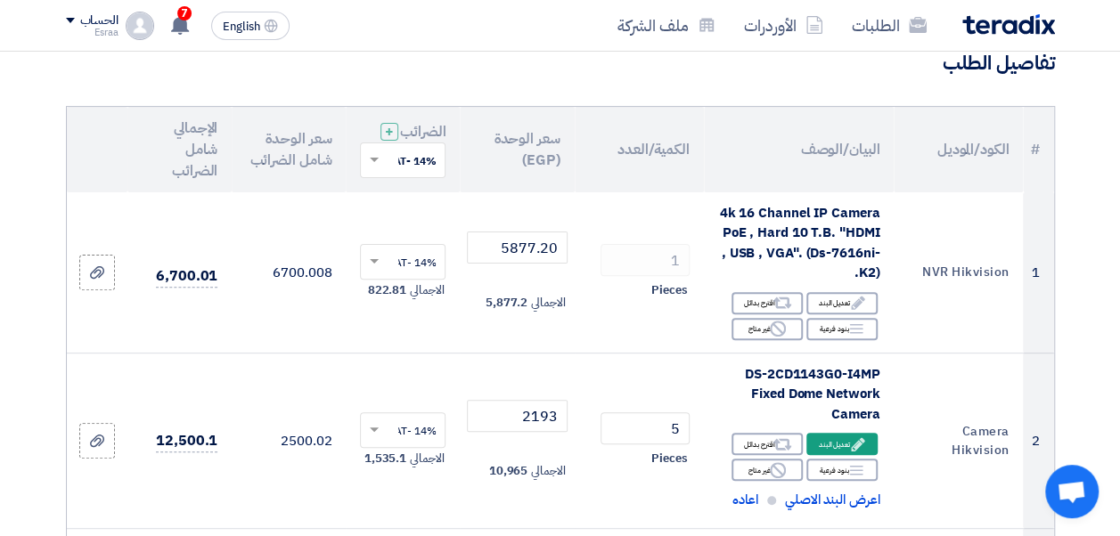
click at [998, 38] on div "الطلبات الأوردرات ملف الشركة" at bounding box center [757, 25] width 593 height 42
click at [1000, 30] on img at bounding box center [1008, 24] width 93 height 20
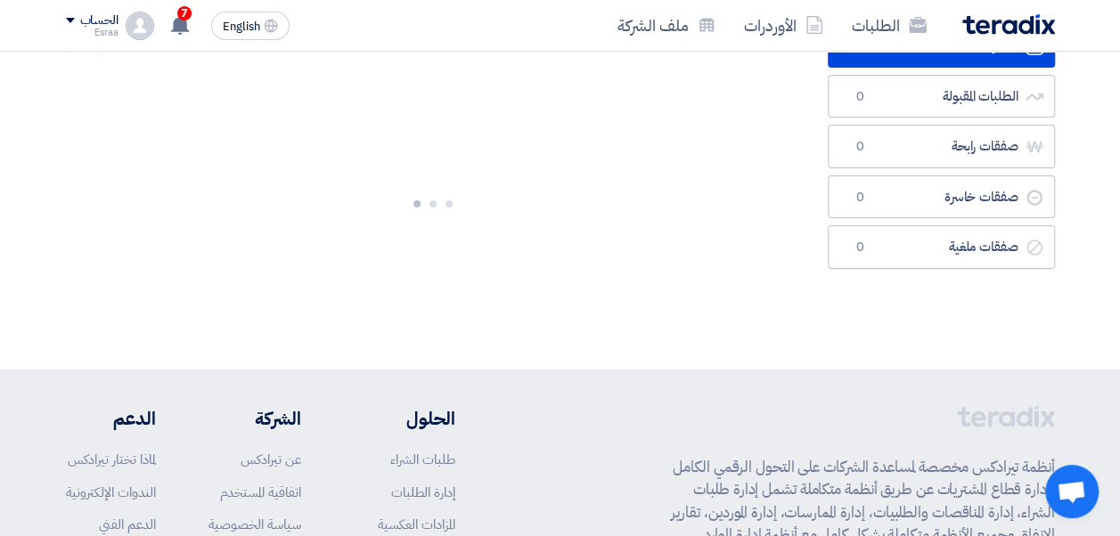
scroll to position [0, 0]
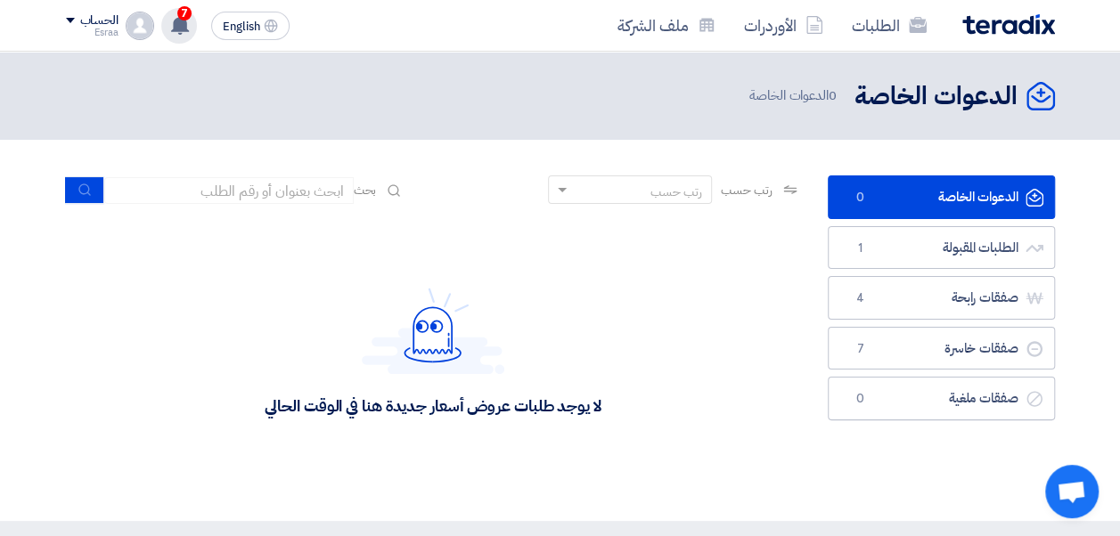
click at [187, 9] on span "7" at bounding box center [184, 13] width 14 height 14
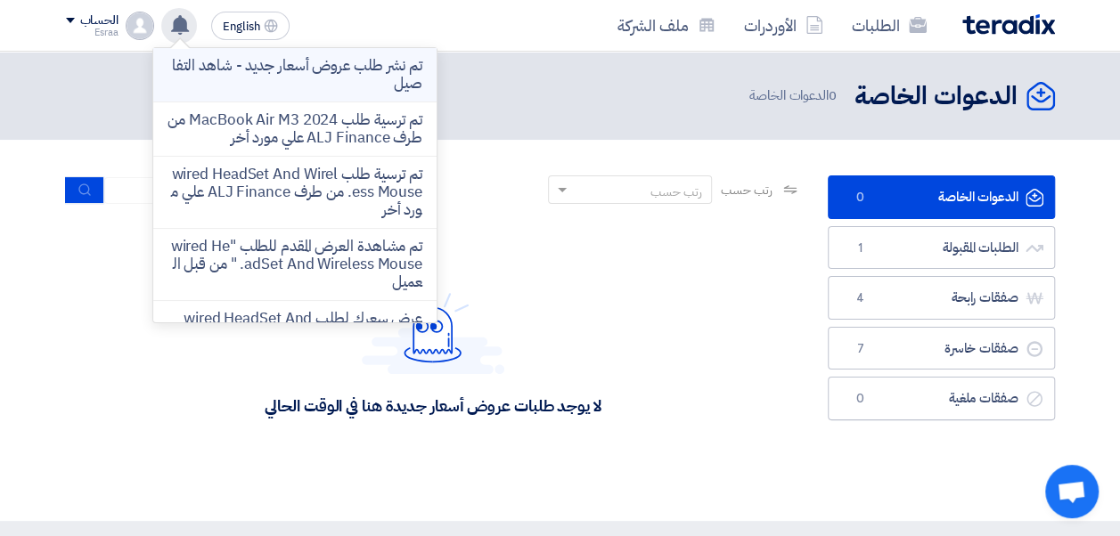
click at [267, 85] on p "تم نشر طلب عروض أسعار جديد - شاهد التفاصيل" at bounding box center [294, 75] width 255 height 36
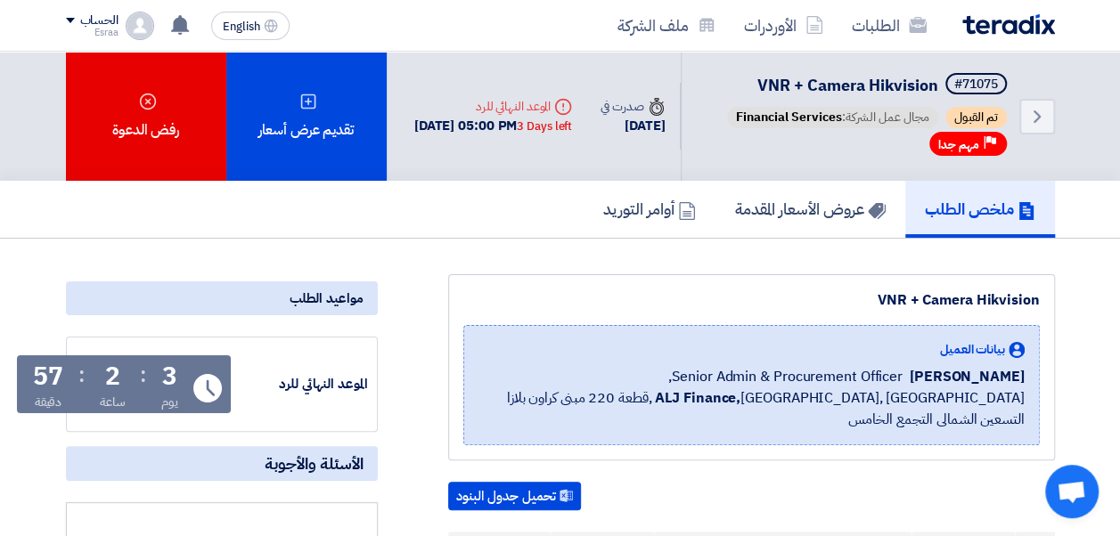
click at [976, 25] on img at bounding box center [1008, 24] width 93 height 20
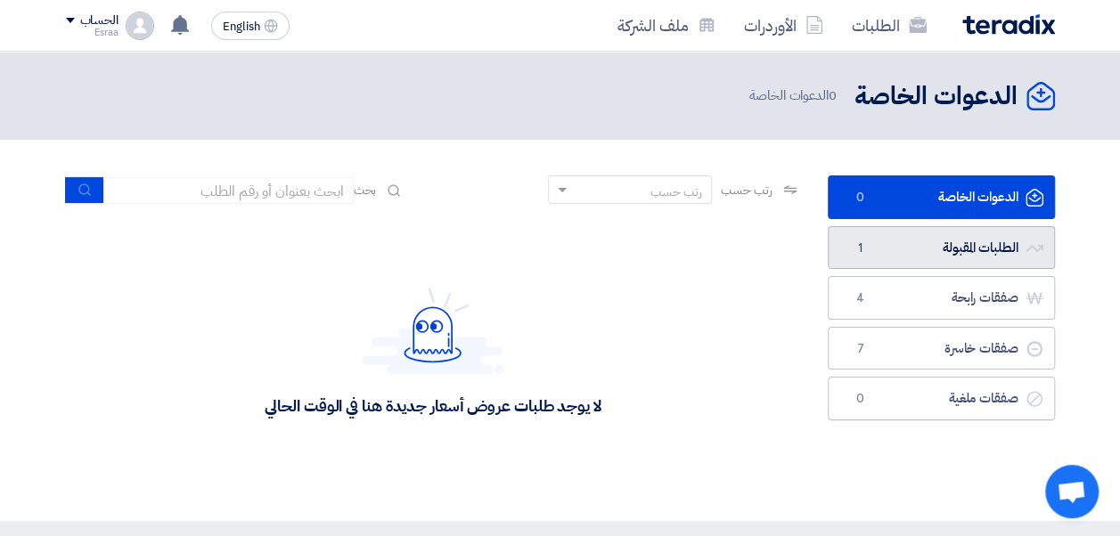
click at [889, 262] on link "الطلبات المقبولة الطلبات المقبولة 1" at bounding box center [941, 248] width 227 height 44
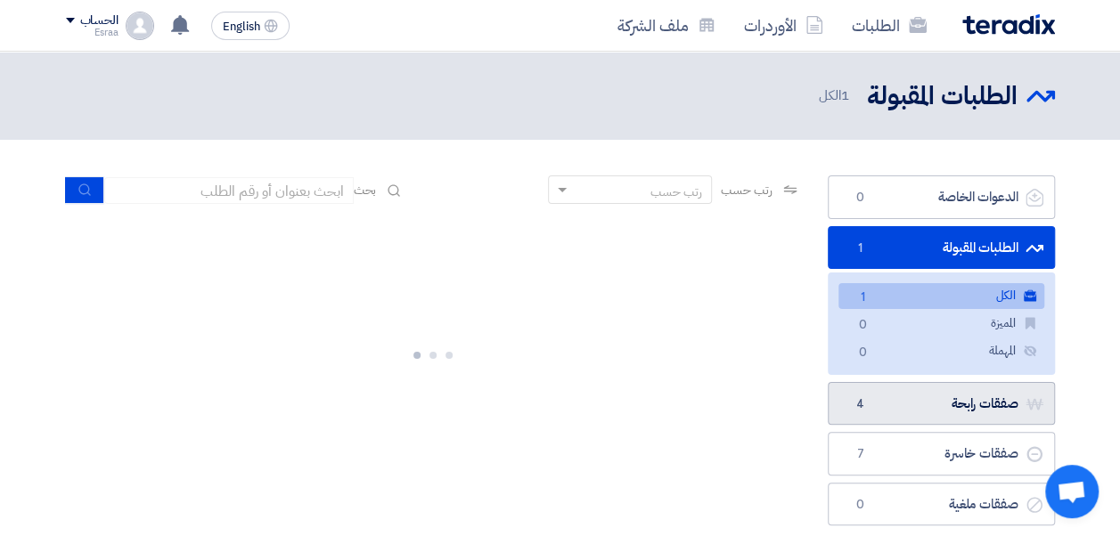
click at [918, 392] on link "صفقات رابحة صفقات رابحة 4" at bounding box center [941, 404] width 227 height 44
